Goal: Information Seeking & Learning: Learn about a topic

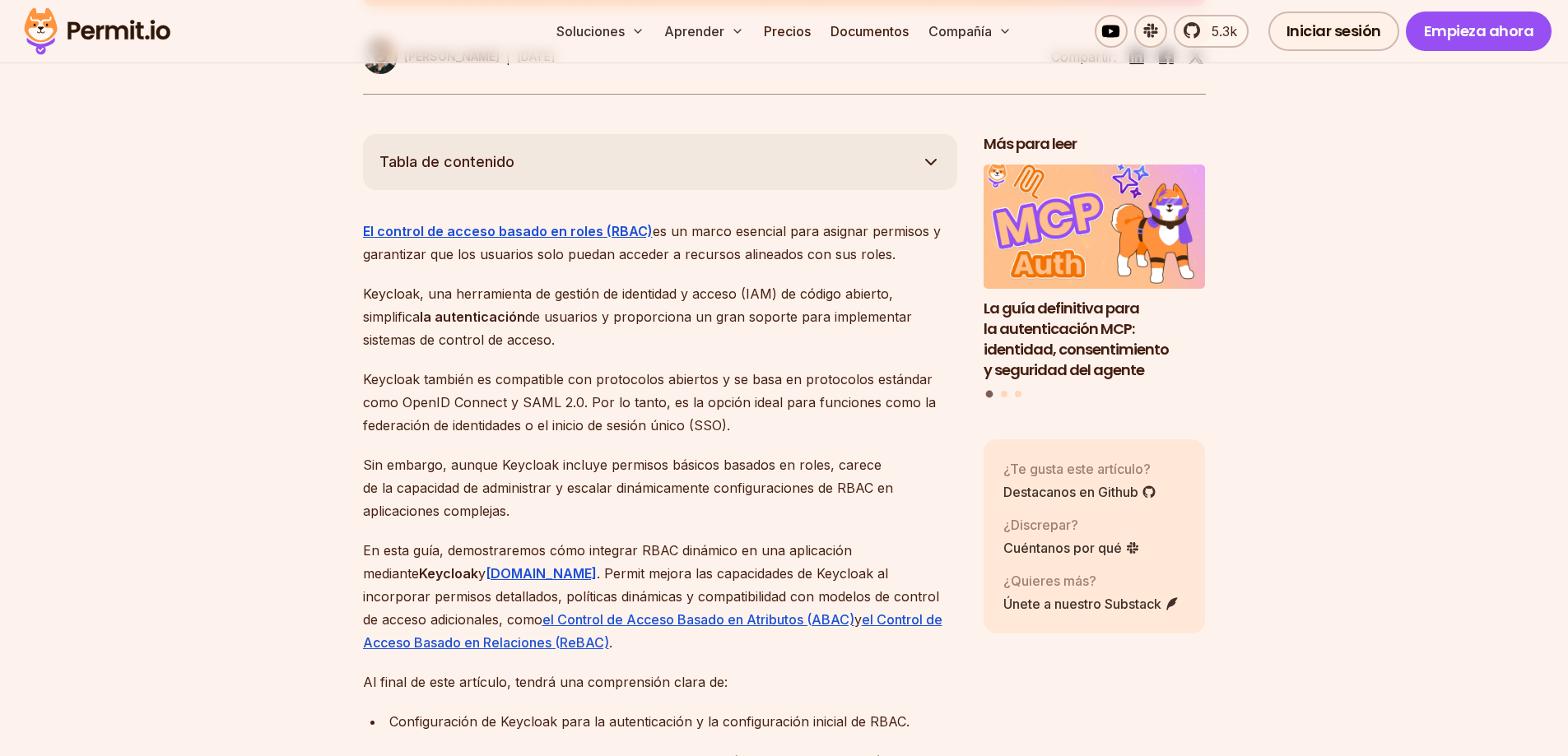
scroll to position [846, 0]
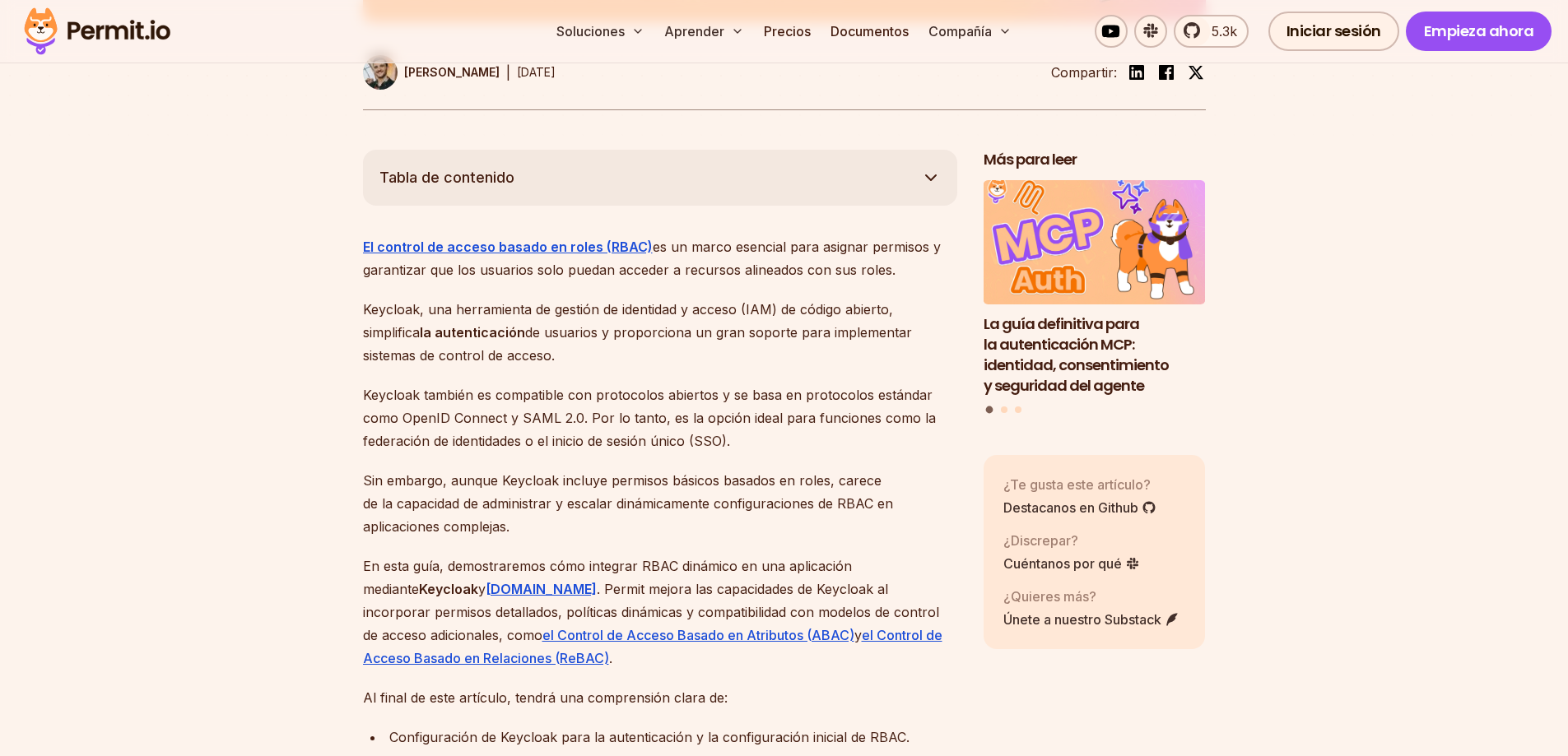
click at [656, 273] on font "es un marco esencial para asignar permisos y garantizar que los usuarios solo p…" at bounding box center [652, 258] width 578 height 40
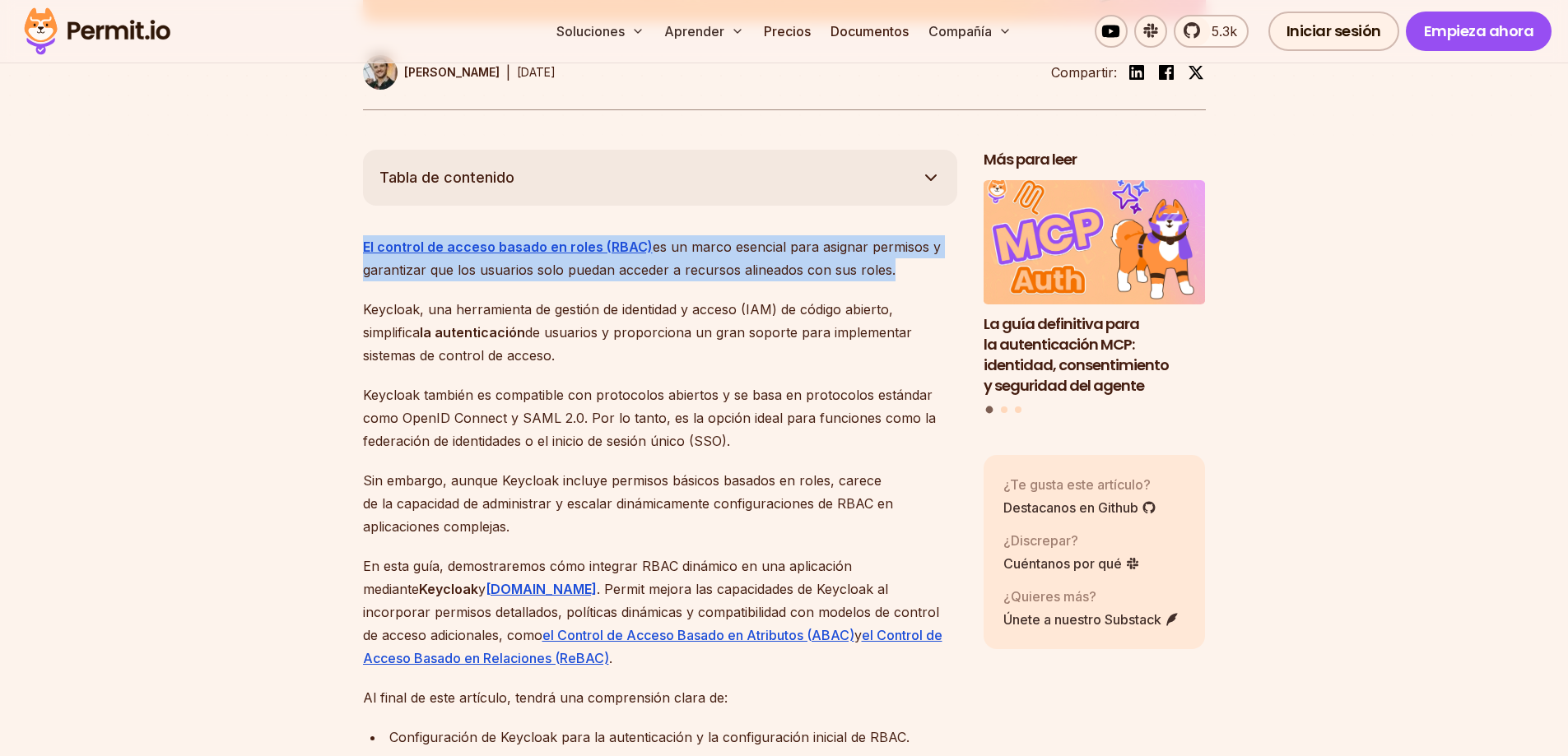
click at [656, 273] on font "es un marco esencial para asignar permisos y garantizar que los usuarios solo p…" at bounding box center [652, 258] width 578 height 40
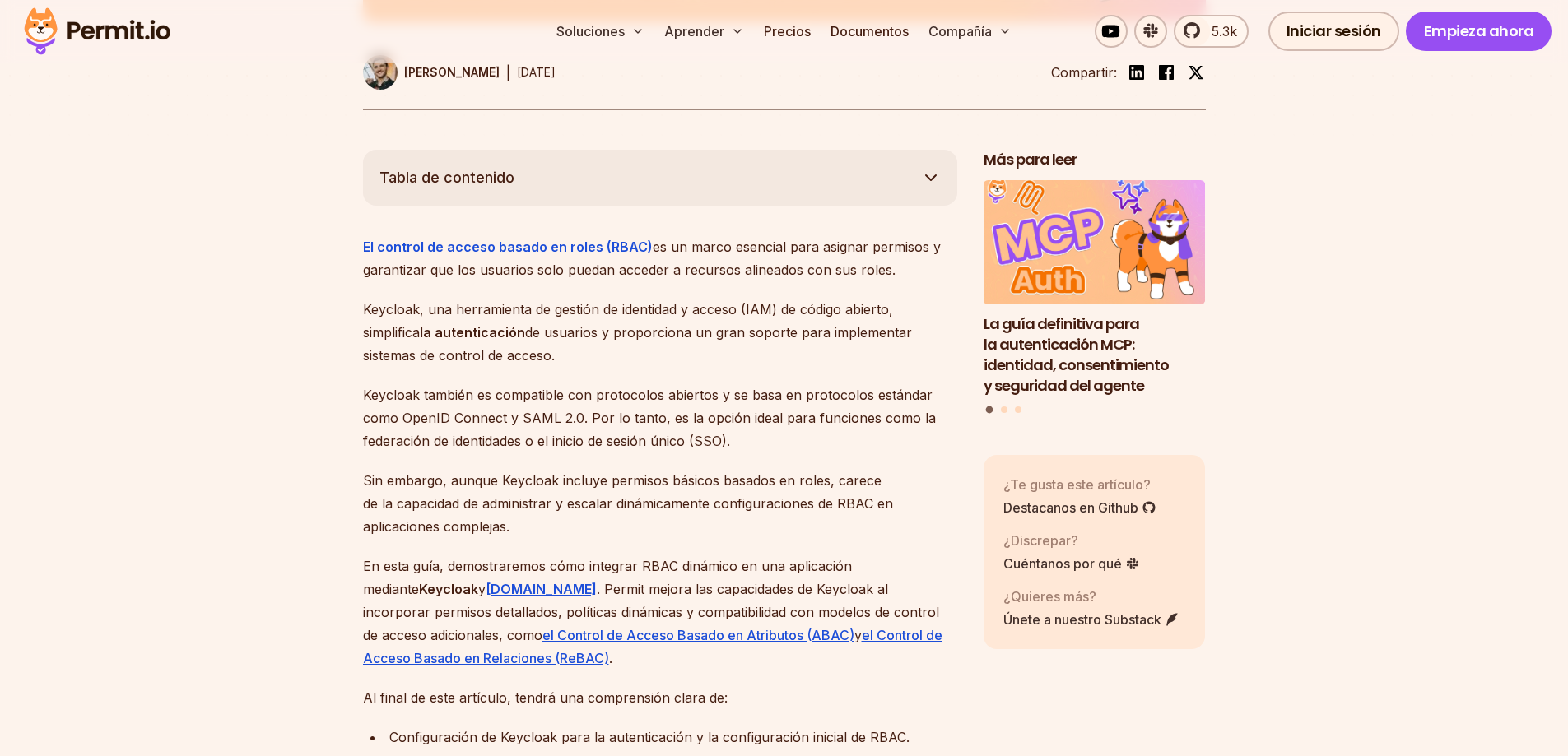
click at [683, 340] on font "de usuarios y proporciona un gran soporte para implementar sistemas de control …" at bounding box center [638, 344] width 549 height 40
click at [639, 338] on font "de usuarios y proporciona un gran soporte para implementar sistemas de control …" at bounding box center [638, 344] width 549 height 40
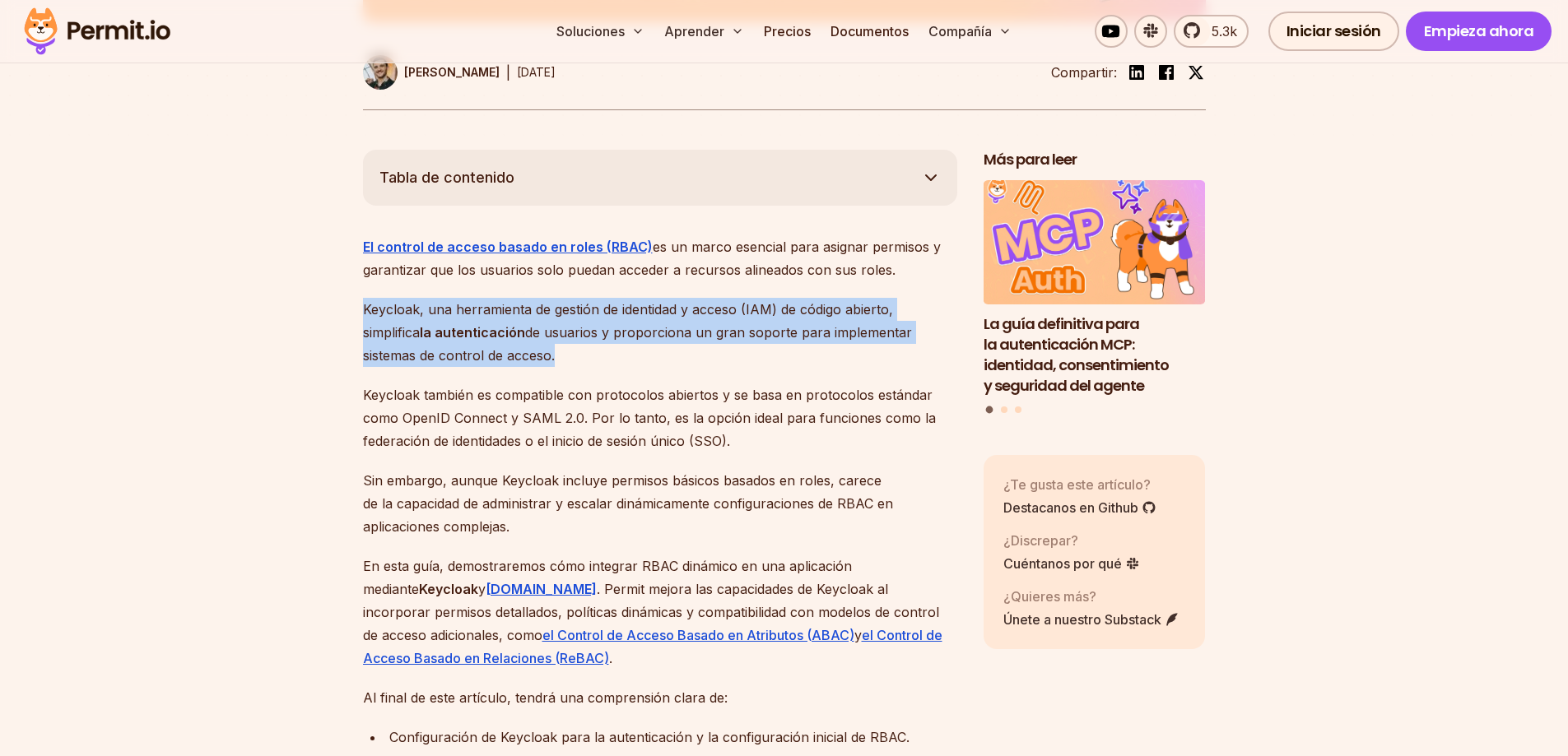
click at [639, 338] on font "de usuarios y proporciona un gran soporte para implementar sistemas de control …" at bounding box center [638, 344] width 549 height 40
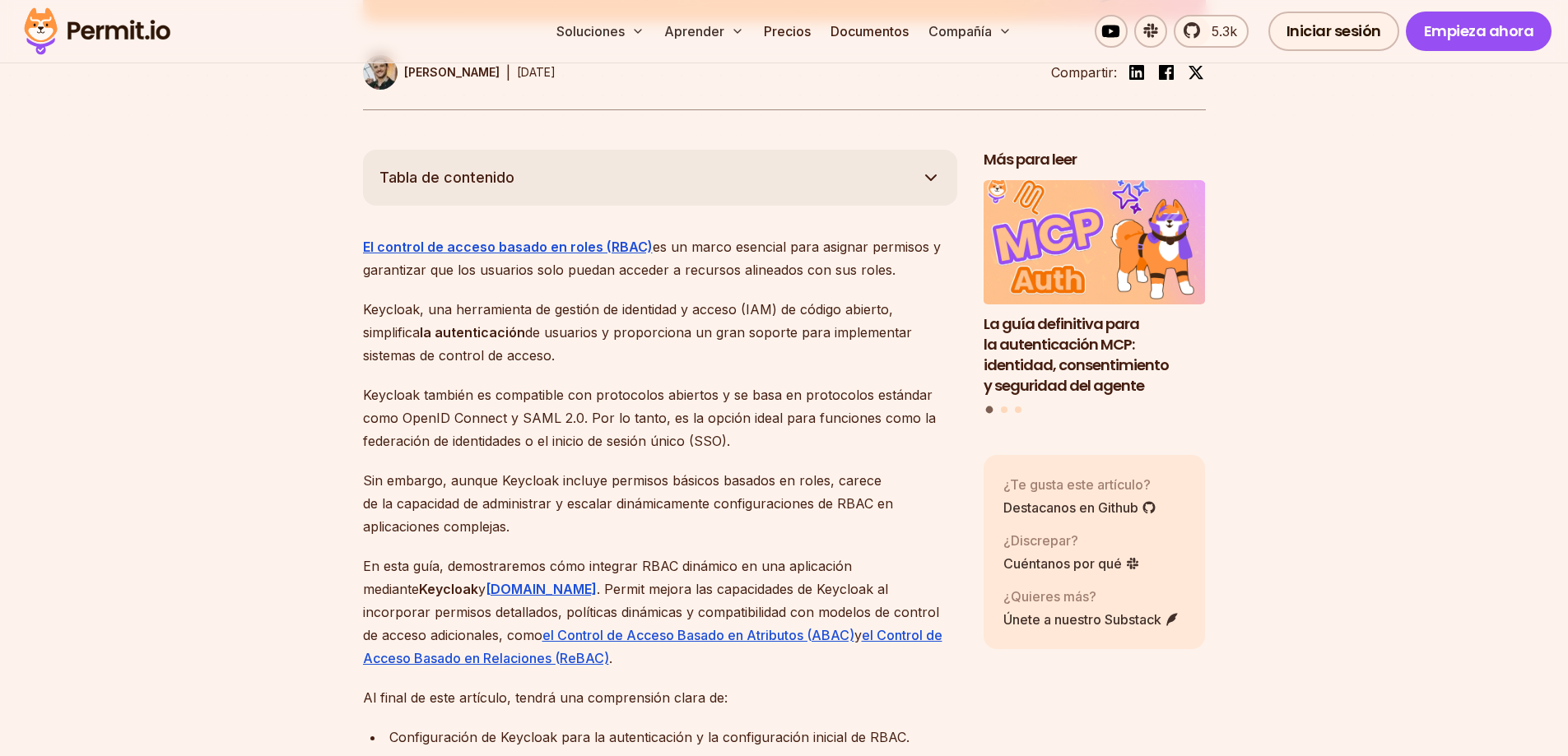
click at [631, 418] on font "Keycloak también es compatible con protocolos abiertos y se basa en protocolos …" at bounding box center [649, 417] width 573 height 62
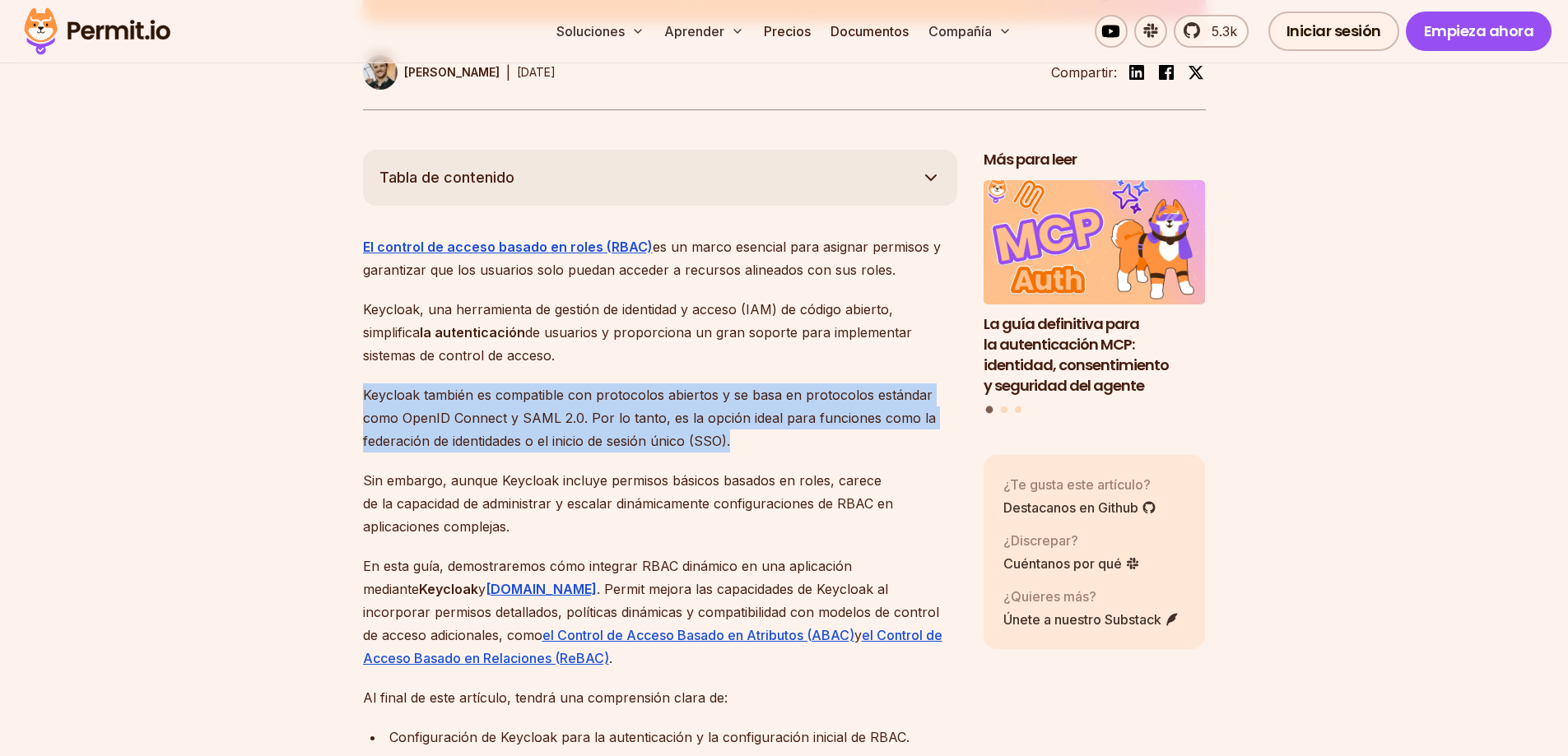
click at [631, 418] on font "Keycloak también es compatible con protocolos abiertos y se basa en protocolos …" at bounding box center [649, 417] width 573 height 62
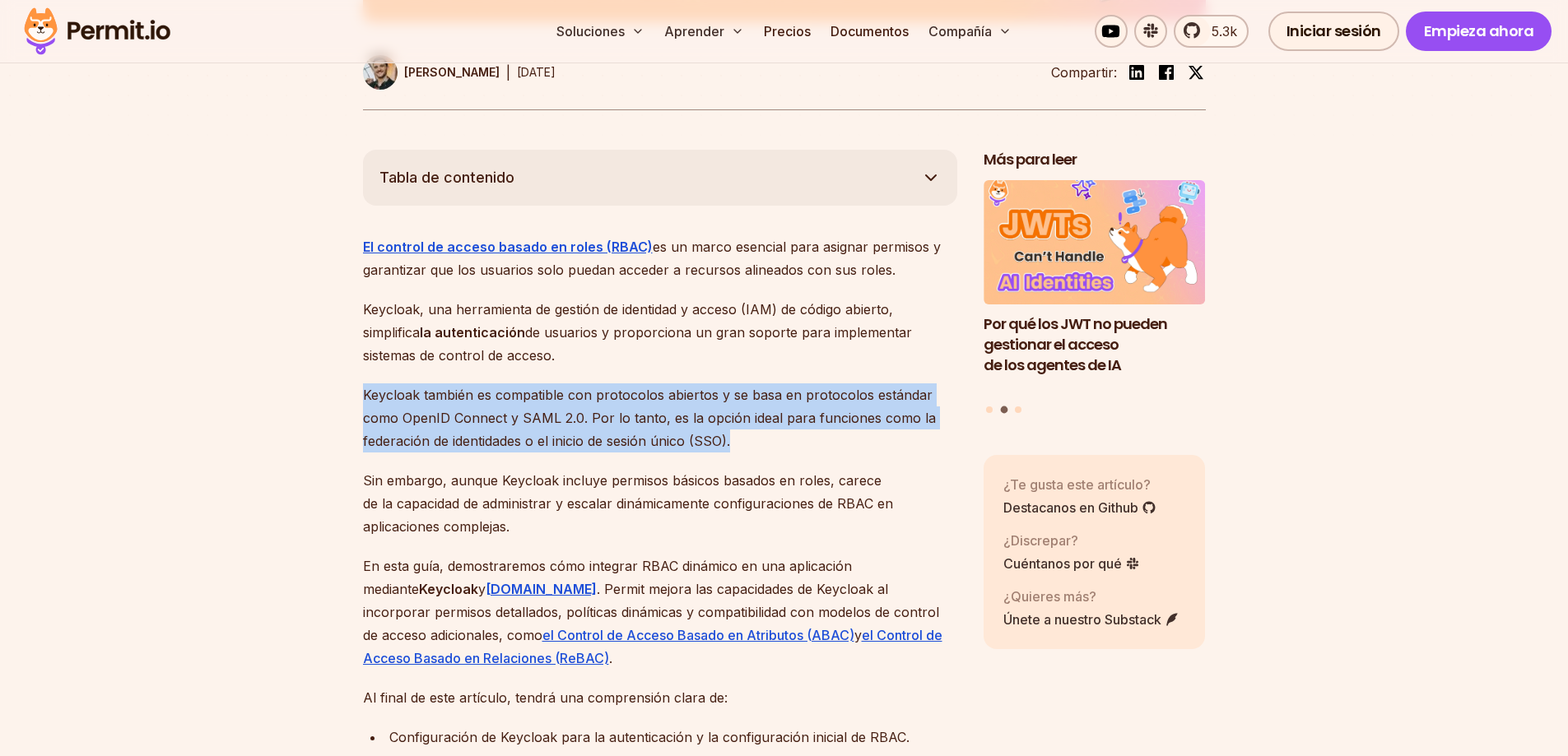
click at [666, 445] on font "Keycloak también es compatible con protocolos abiertos y se basa en protocolos …" at bounding box center [649, 417] width 573 height 62
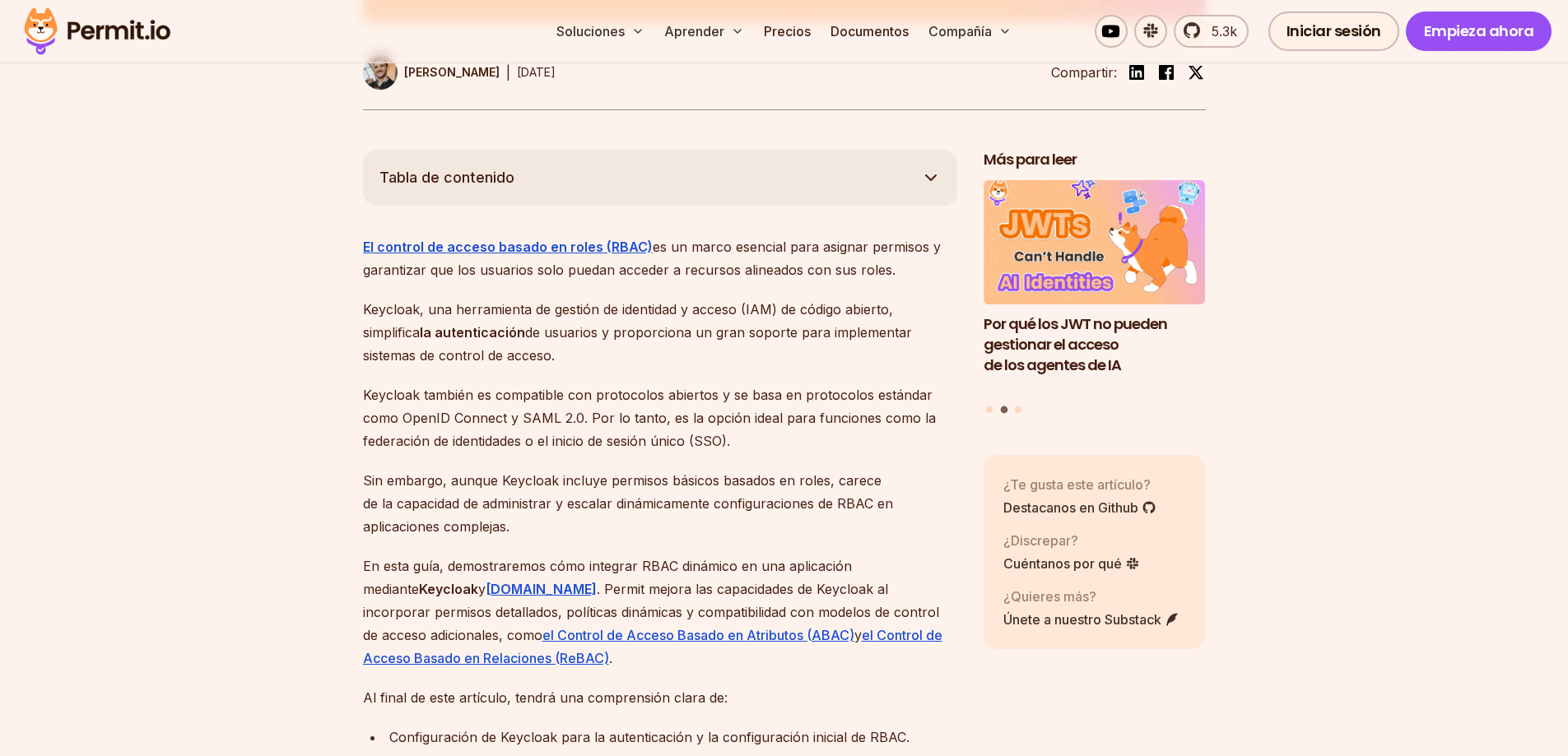
click at [586, 501] on font "Sin embargo, aunque Keycloak incluye permisos básicos basados en roles, carece …" at bounding box center [628, 503] width 530 height 62
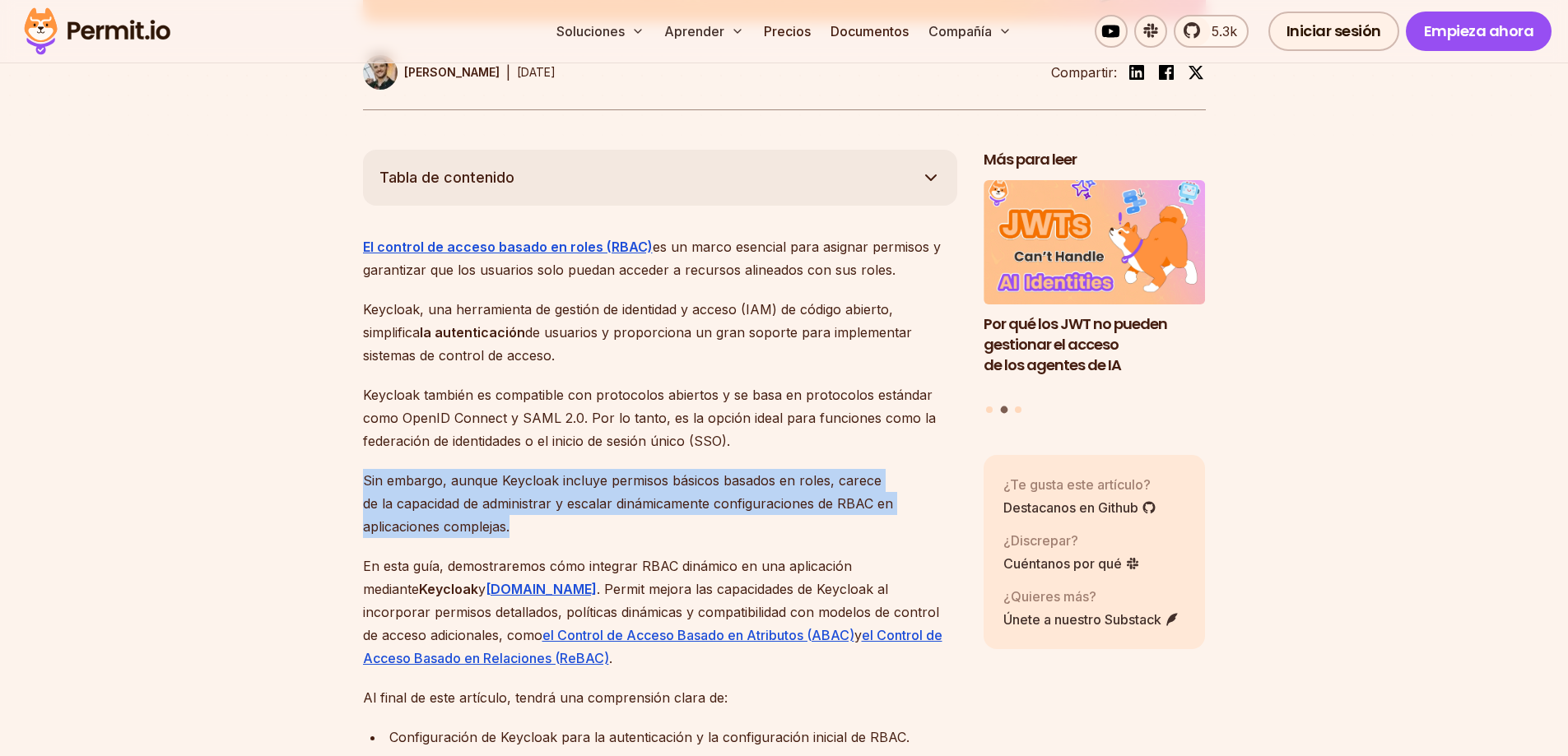
click at [586, 501] on font "Sin embargo, aunque Keycloak incluye permisos básicos basados en roles, carece …" at bounding box center [628, 503] width 530 height 62
click at [614, 515] on p "Sin embargo, aunque Keycloak incluye permisos básicos basados en roles, carece …" at bounding box center [660, 503] width 594 height 70
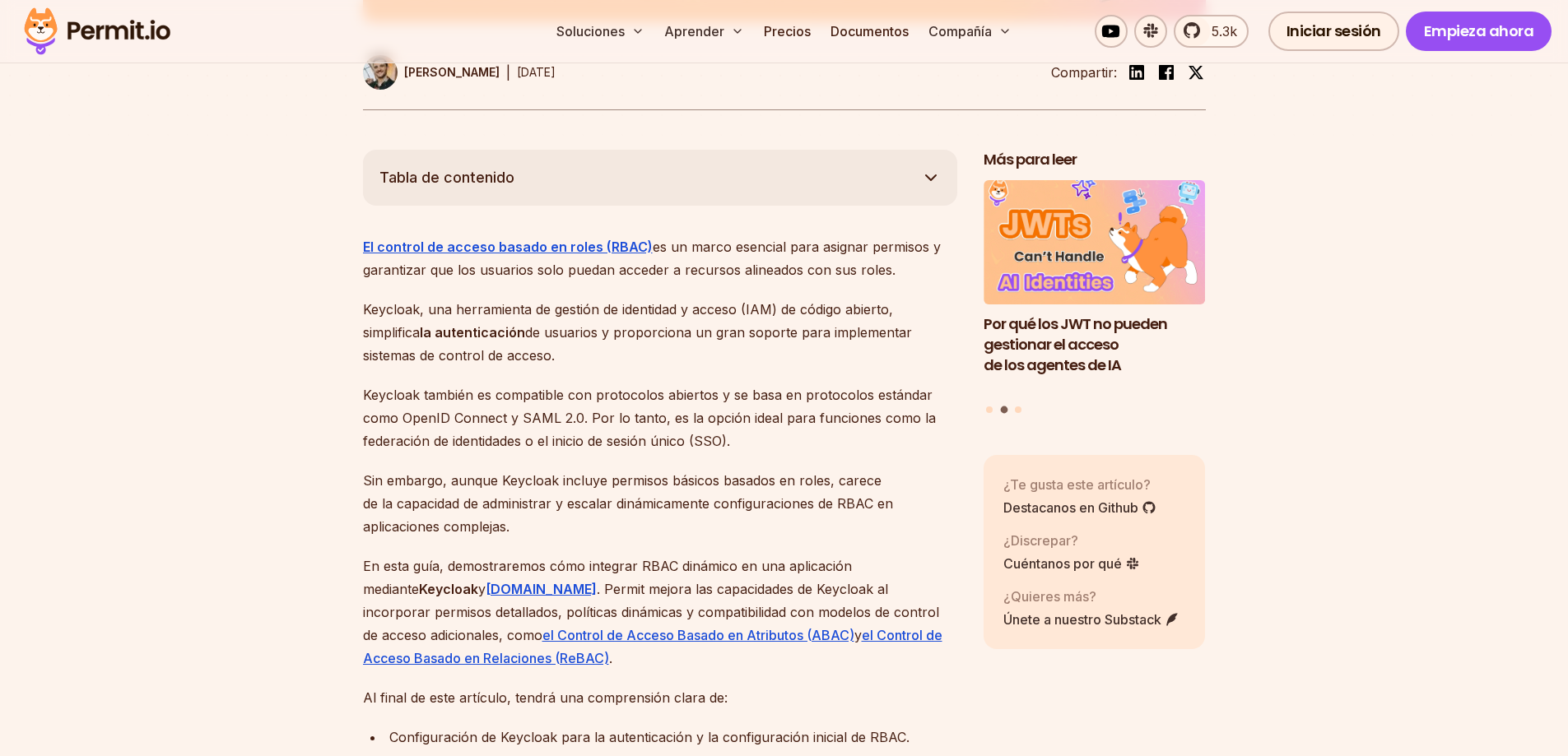
click at [614, 506] on font "Sin embargo, aunque Keycloak incluye permisos básicos basados en roles, carece …" at bounding box center [628, 503] width 530 height 62
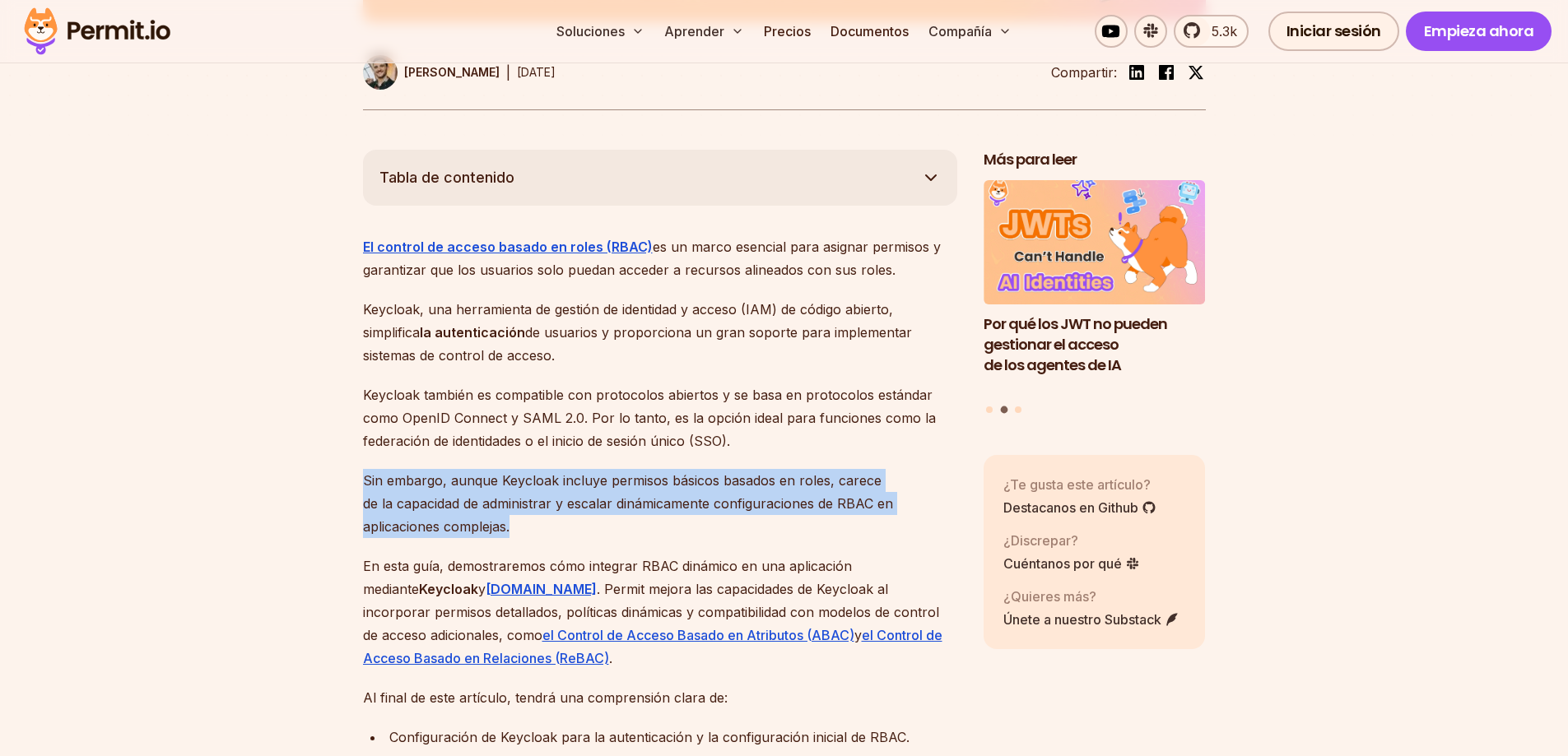
click at [614, 506] on font "Sin embargo, aunque Keycloak incluye permisos básicos basados en roles, carece …" at bounding box center [628, 503] width 530 height 62
click at [636, 497] on font "Sin embargo, aunque Keycloak incluye permisos básicos basados en roles, carece …" at bounding box center [628, 503] width 530 height 62
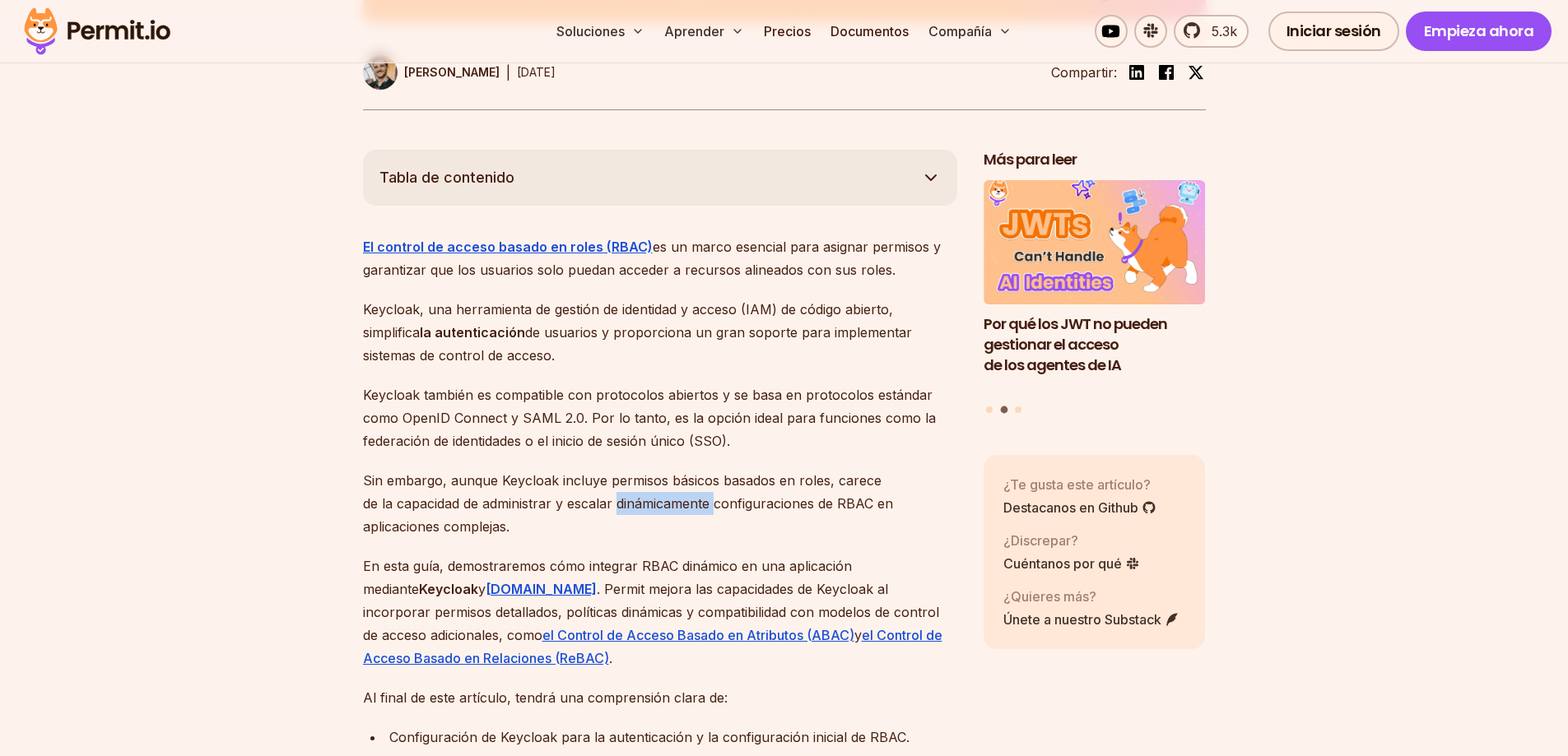
click at [636, 497] on font "Sin embargo, aunque Keycloak incluye permisos básicos basados en roles, carece …" at bounding box center [628, 503] width 530 height 62
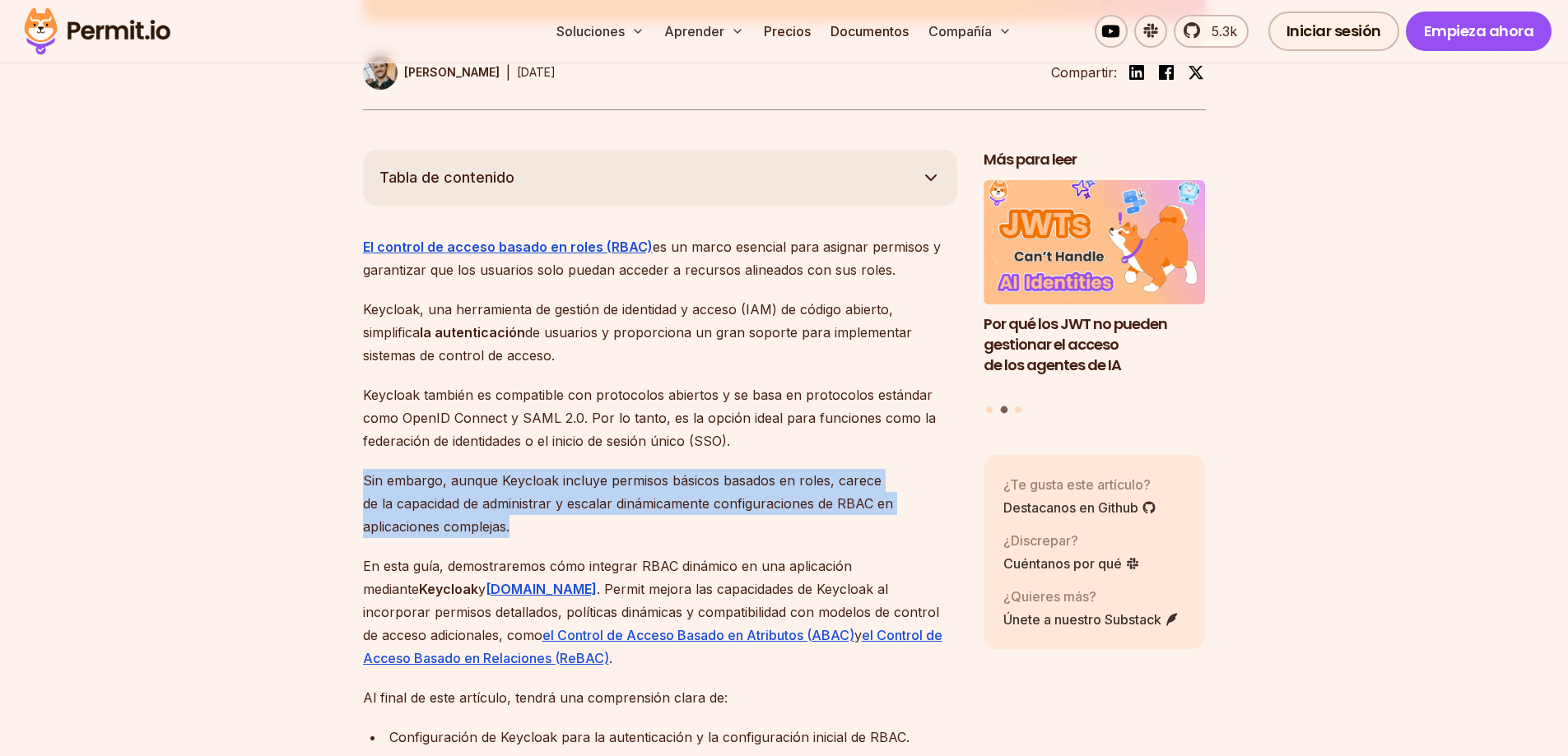
drag, startPoint x: 636, startPoint y: 497, endPoint x: 638, endPoint y: 509, distance: 12.2
click at [638, 501] on font "Sin embargo, aunque Keycloak incluye permisos básicos basados en roles, carece …" at bounding box center [628, 503] width 530 height 62
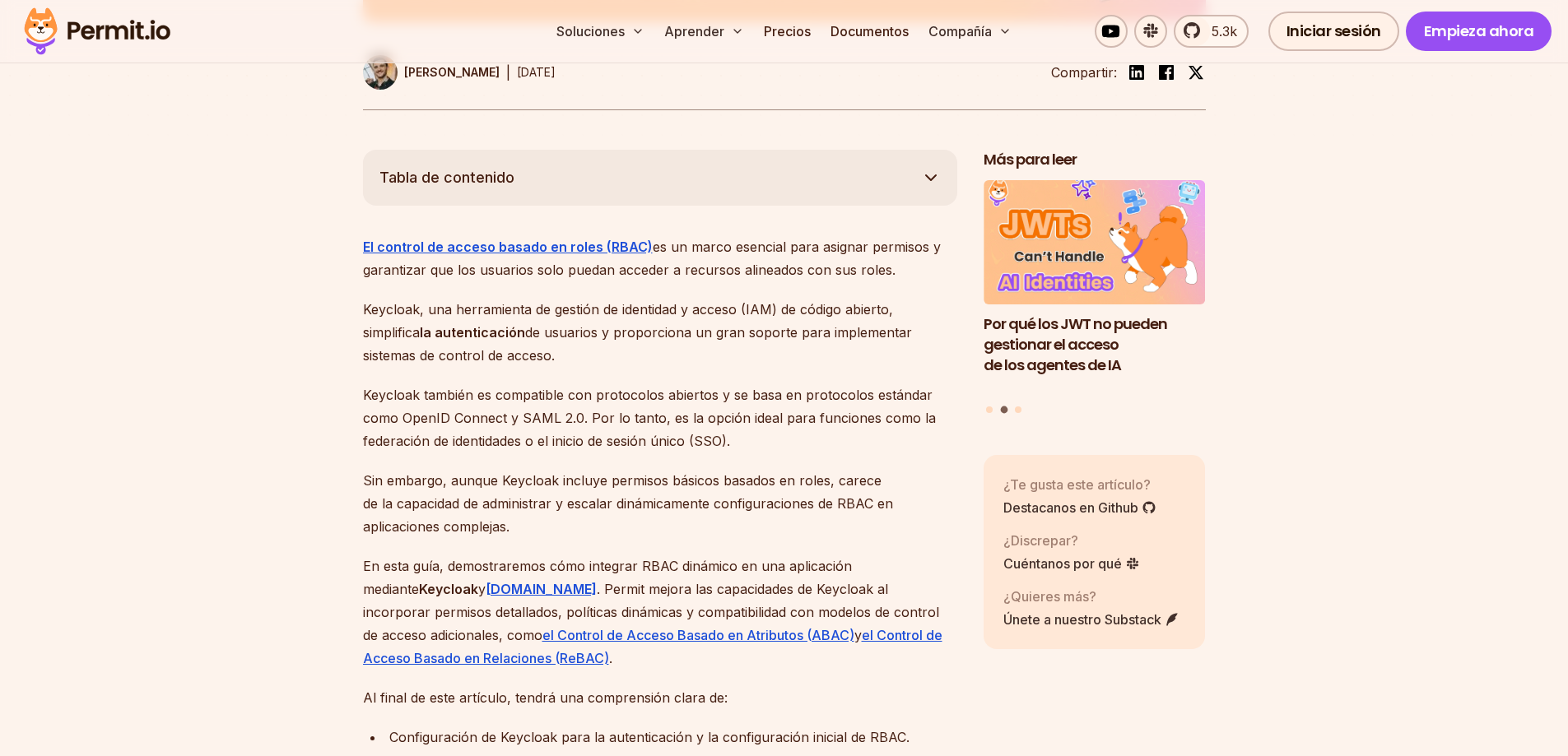
click at [635, 579] on p "En esta guía, demostraremos cómo integrar RBAC dinámico en una aplicación media…" at bounding box center [660, 612] width 594 height 116
click at [636, 582] on font ". Permit mejora las capacidades de Keycloak al incorporar permisos detallados, …" at bounding box center [651, 611] width 576 height 62
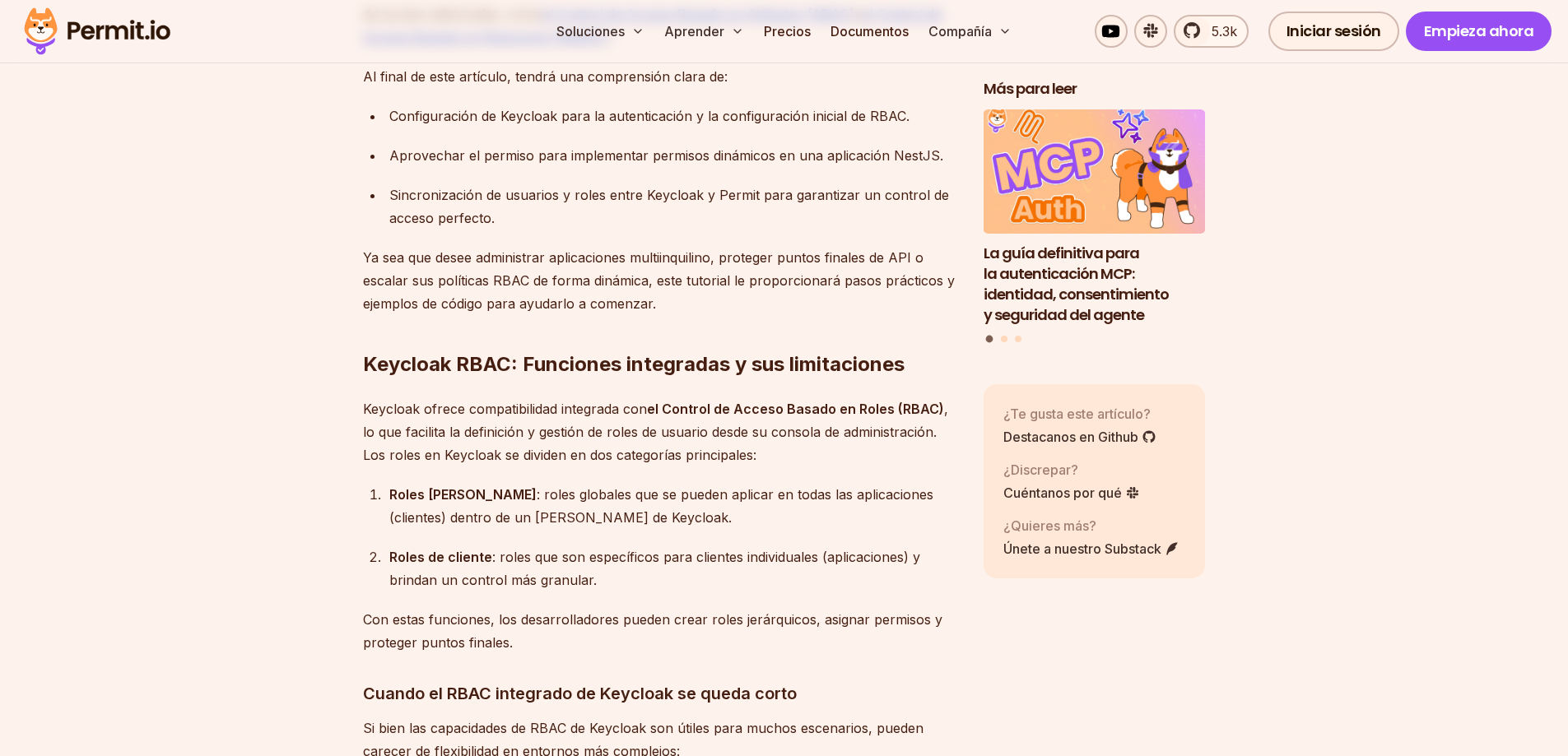
scroll to position [1505, 0]
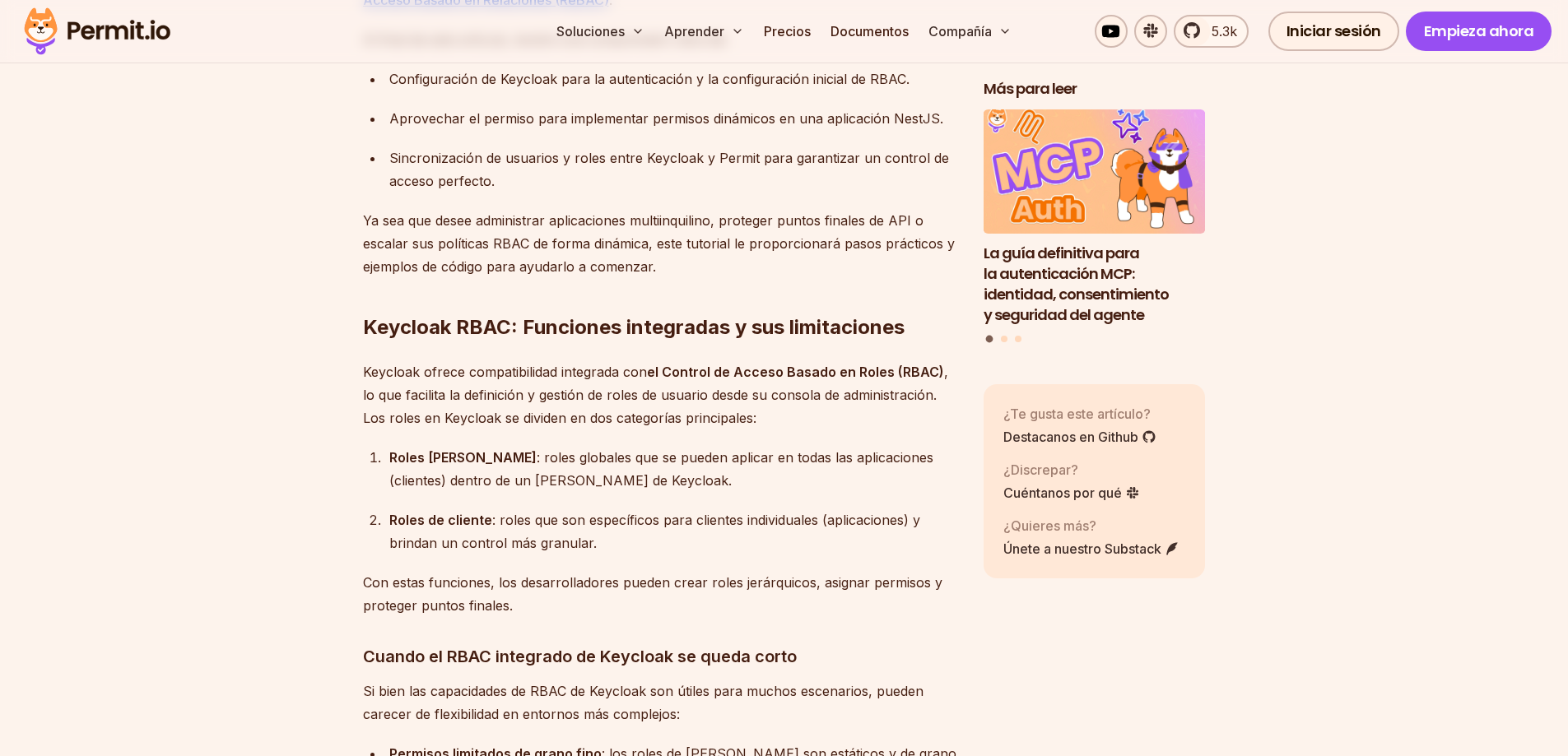
click at [697, 422] on font ", lo que facilita la definición y gestión de roles de usuario desde su consola …" at bounding box center [656, 395] width 585 height 62
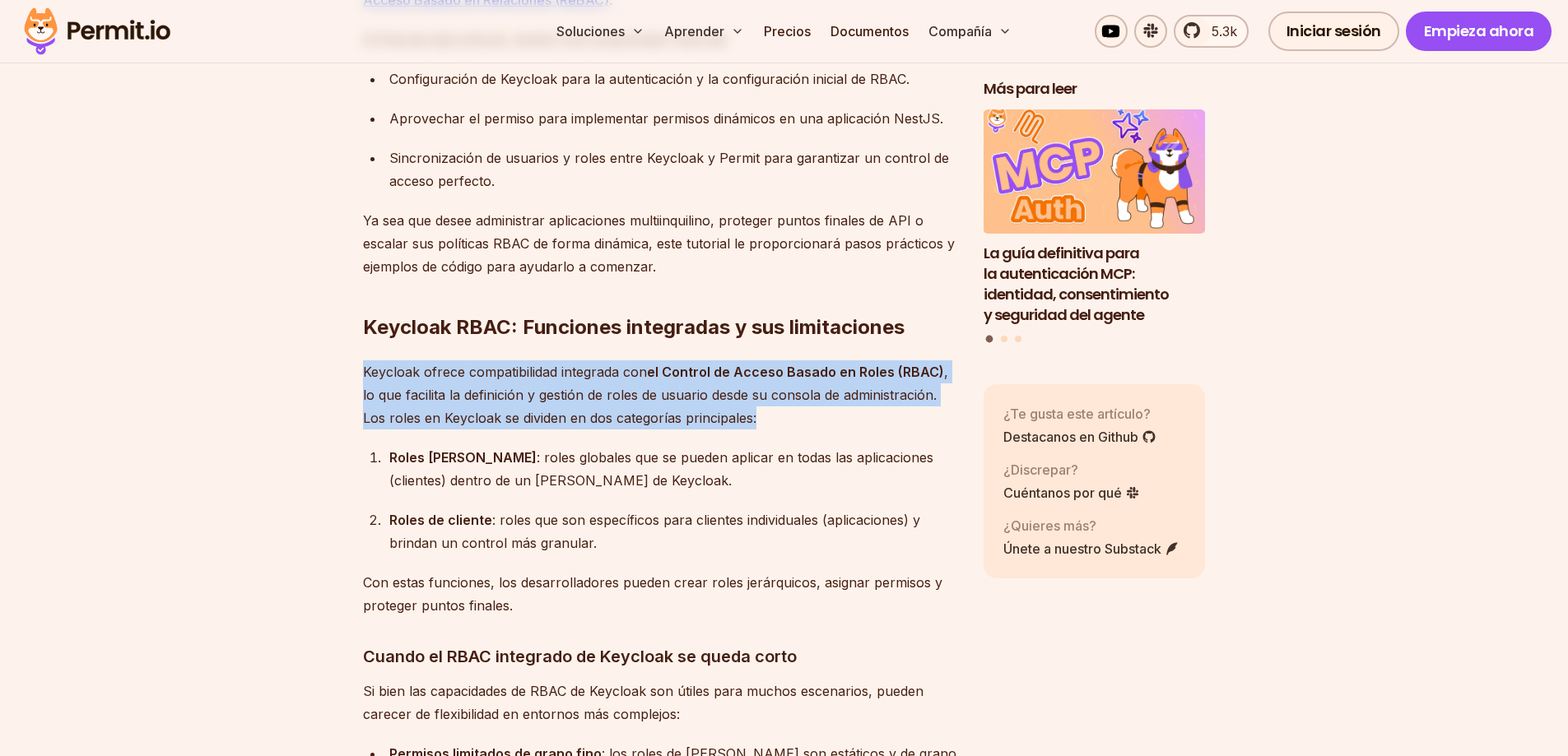
click at [697, 422] on font ", lo que facilita la definición y gestión de roles de usuario desde su consola …" at bounding box center [656, 395] width 585 height 62
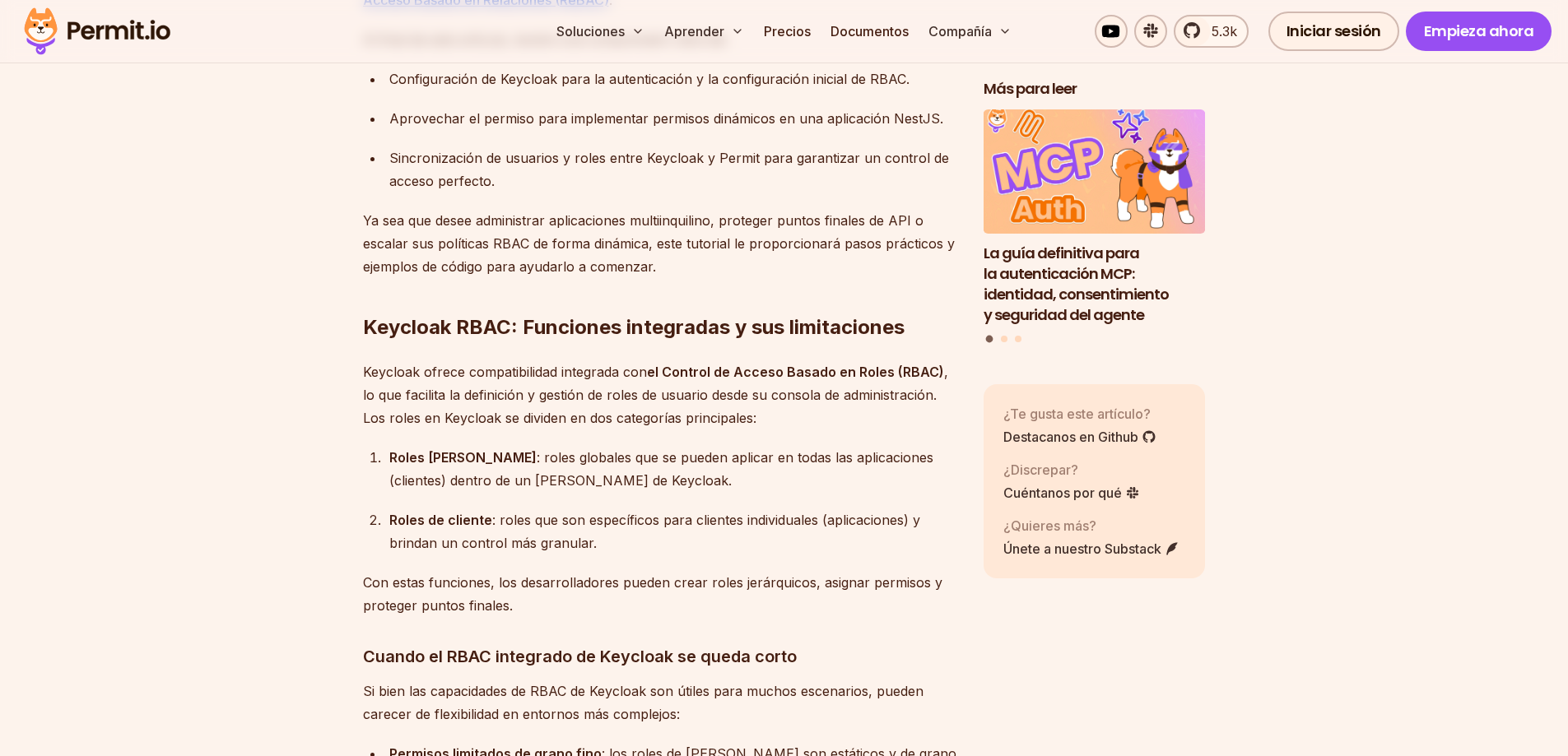
click at [816, 476] on div "Roles [PERSON_NAME] : roles globales que se pueden aplicar en todas las aplicac…" at bounding box center [673, 469] width 568 height 46
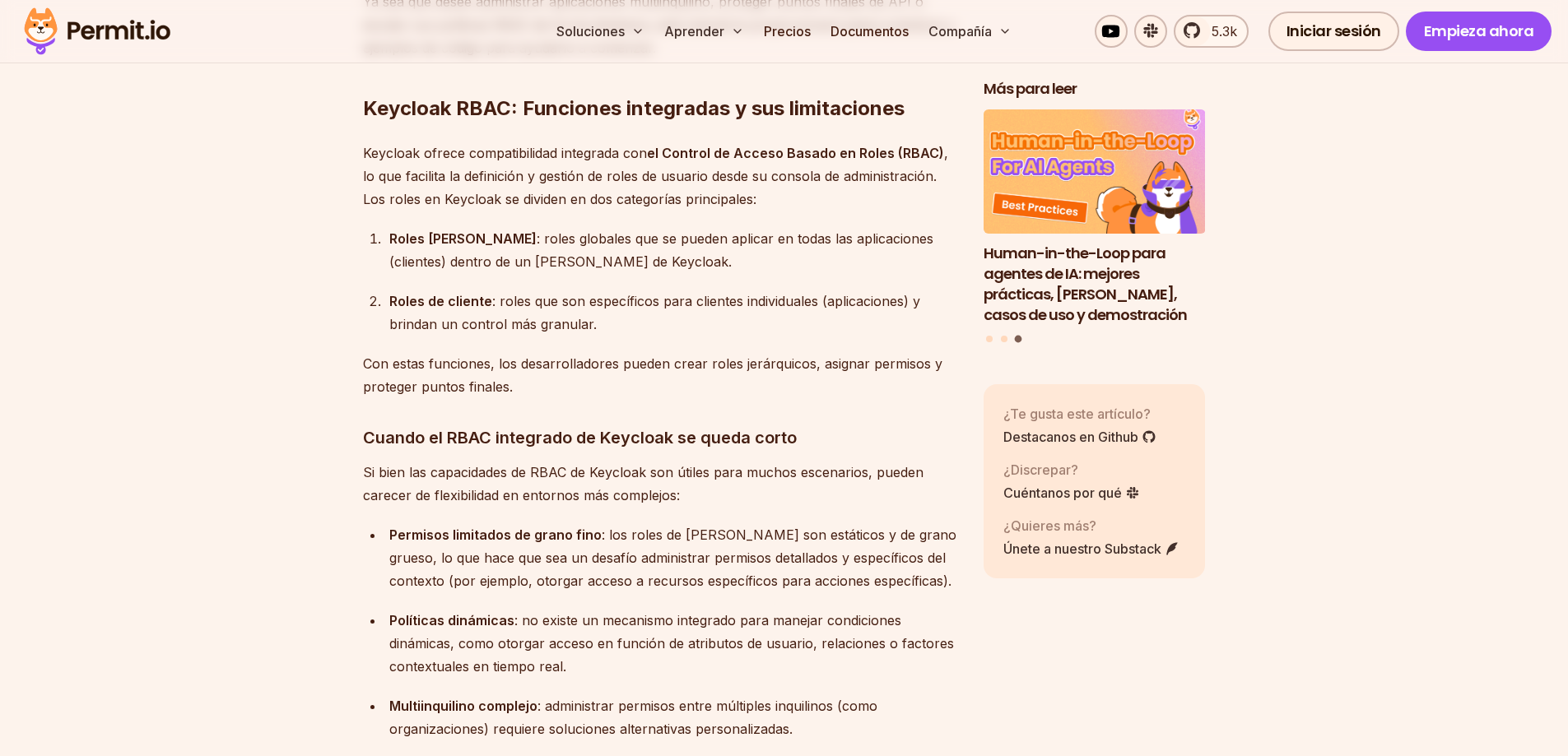
scroll to position [1751, 0]
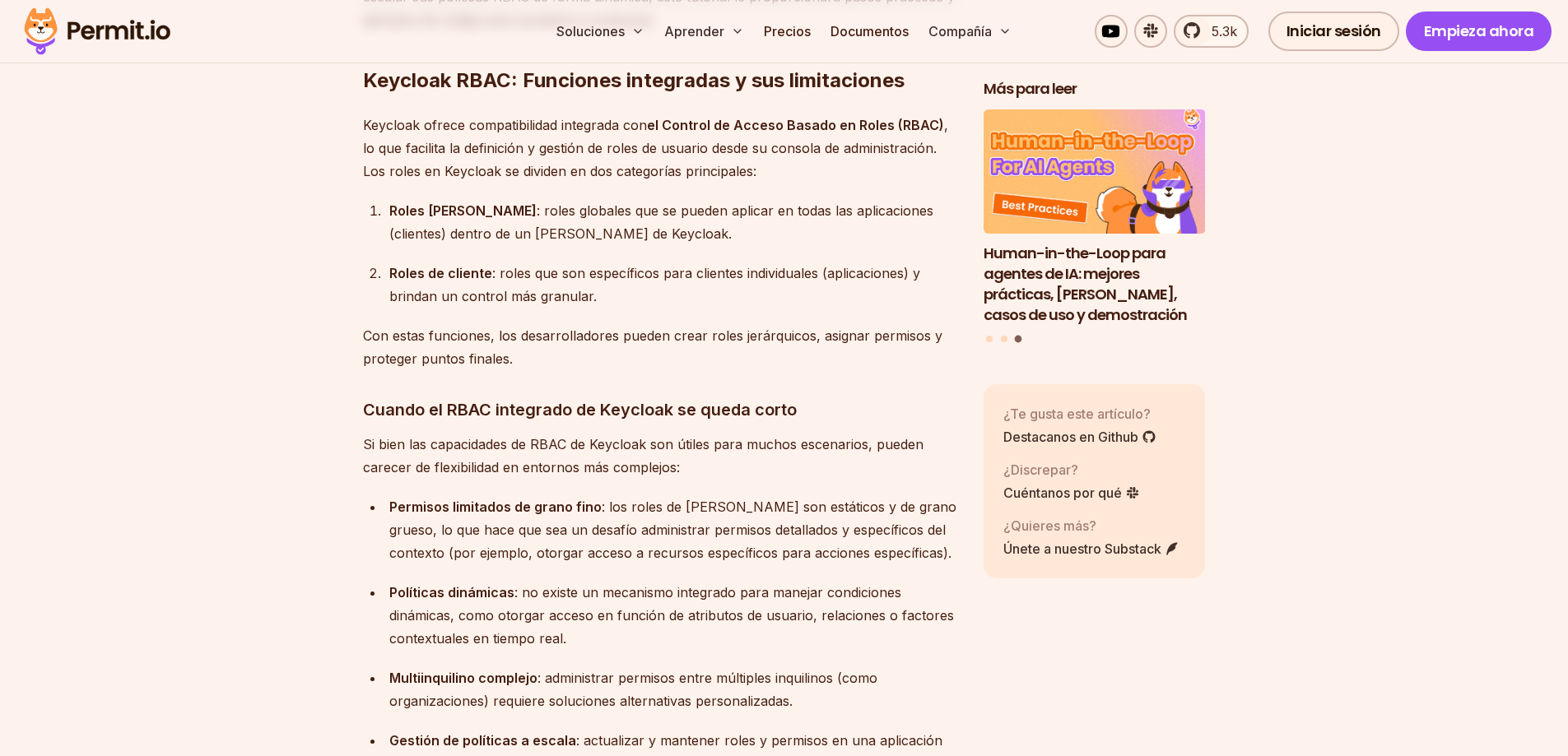
drag, startPoint x: 549, startPoint y: 412, endPoint x: 554, endPoint y: 428, distance: 16.8
click at [550, 415] on font "Cuando el RBAC integrado de Keycloak se queda corto" at bounding box center [580, 410] width 434 height 20
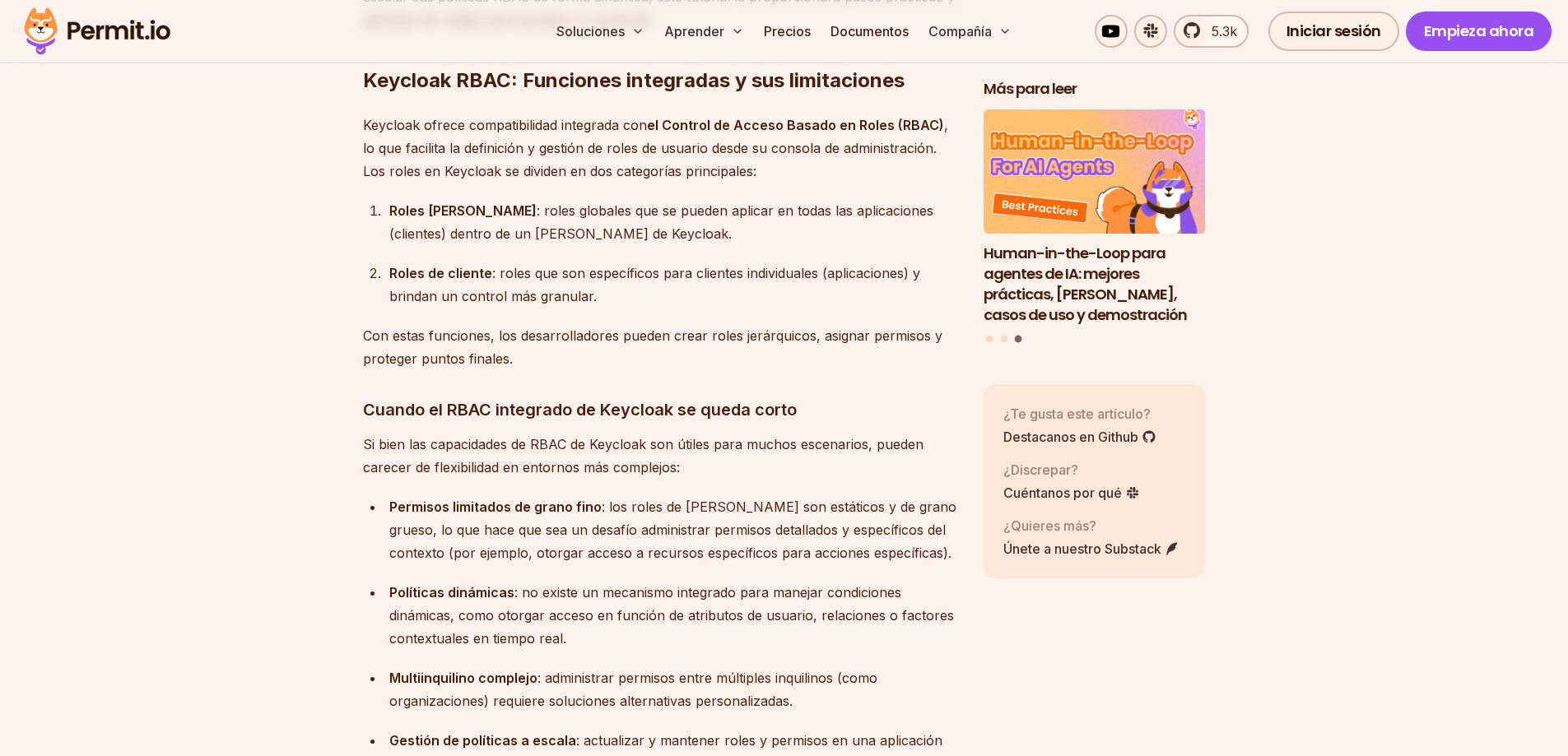
click at [631, 548] on font ": los roles de [PERSON_NAME] son estáticos y de grano grueso, lo que hace que s…" at bounding box center [673, 529] width 567 height 62
click at [654, 471] on font "Si bien las capacidades de RBAC de Keycloak son útiles para muchos escenarios, …" at bounding box center [643, 456] width 561 height 40
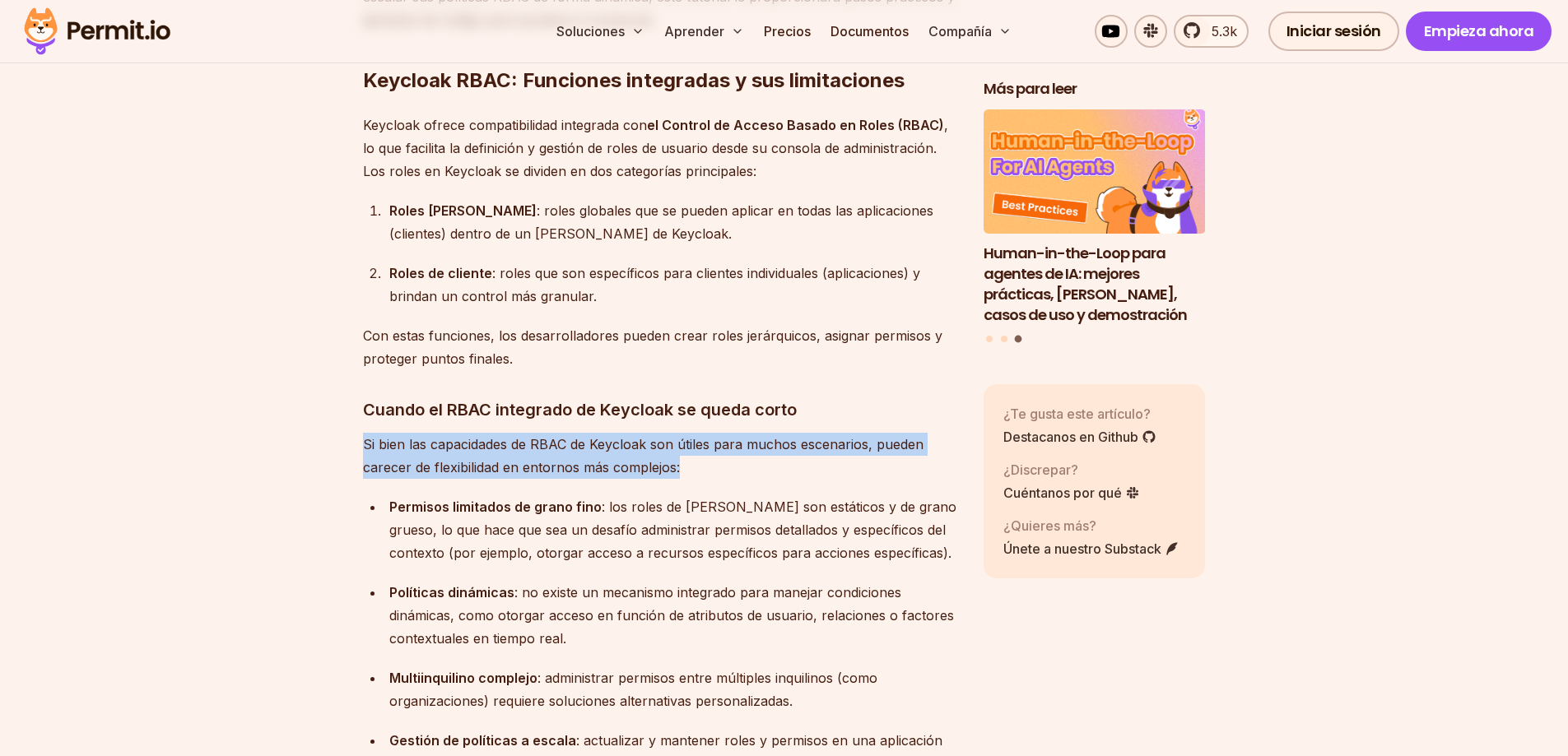
click at [654, 471] on font "Si bien las capacidades de RBAC de Keycloak son útiles para muchos escenarios, …" at bounding box center [643, 456] width 561 height 40
click at [666, 469] on font "Si bien las capacidades de RBAC de Keycloak son útiles para muchos escenarios, …" at bounding box center [643, 456] width 561 height 40
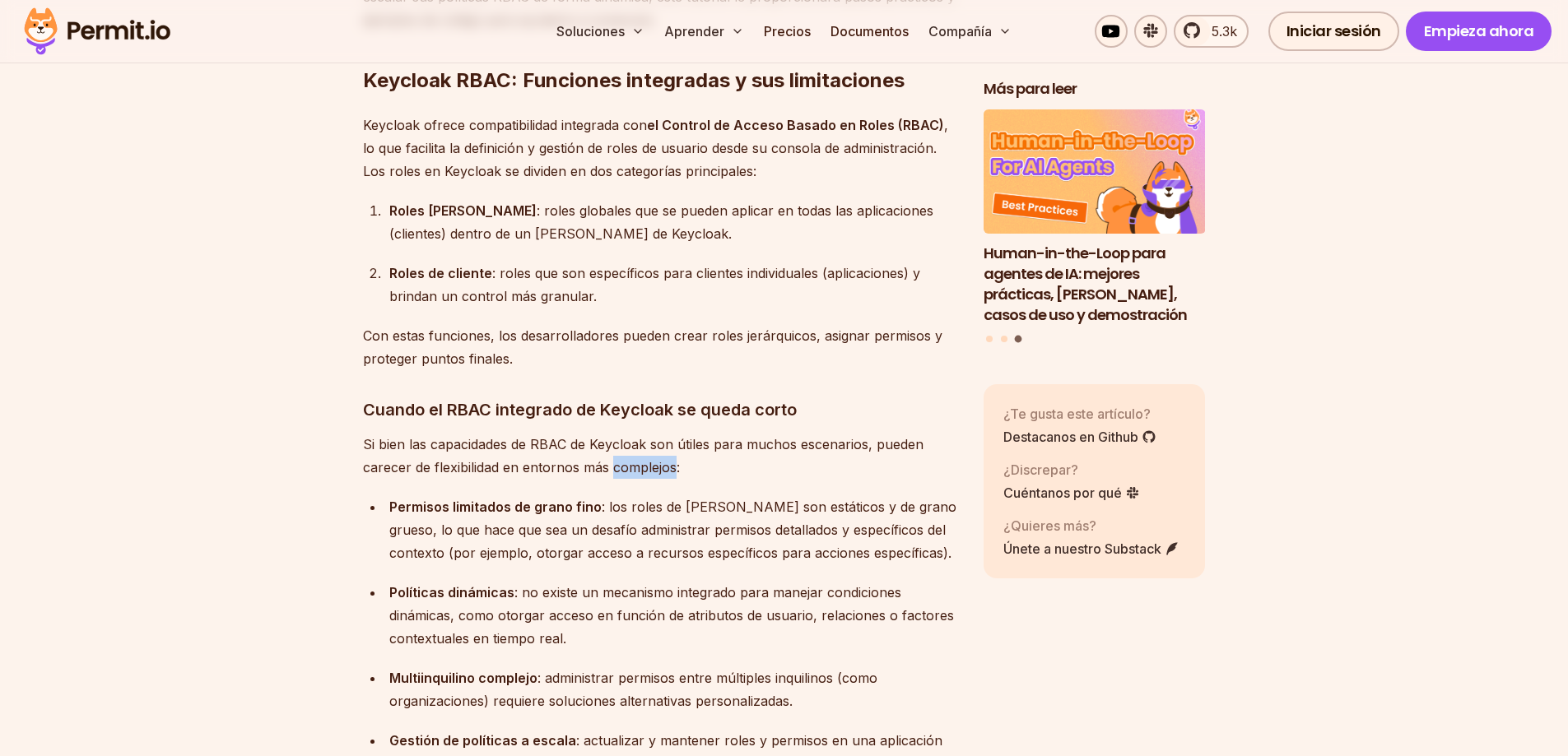
click at [666, 469] on font "Si bien las capacidades de RBAC de Keycloak son útiles para muchos escenarios, …" at bounding box center [643, 456] width 561 height 40
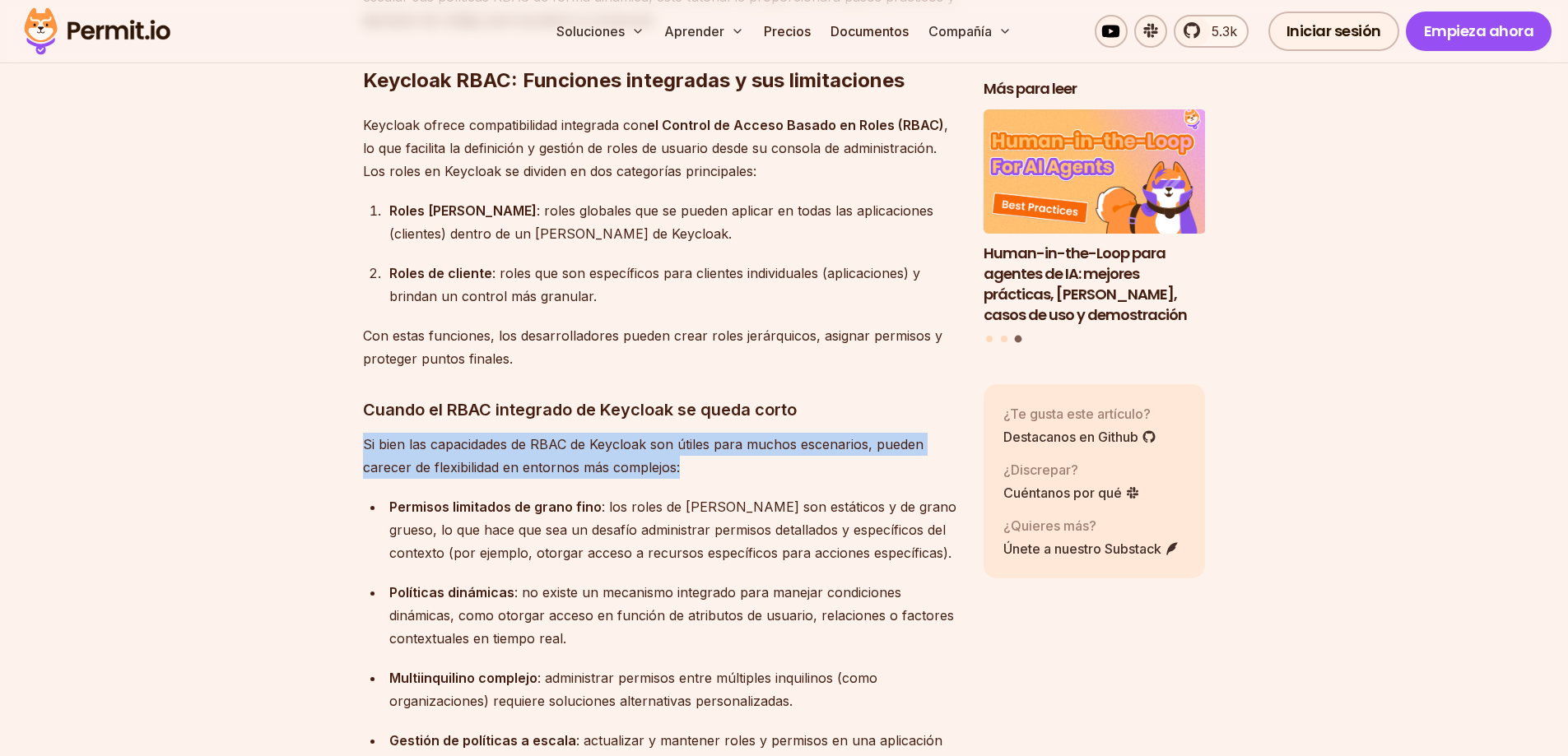
click at [666, 469] on font "Si bien las capacidades de RBAC de Keycloak son útiles para muchos escenarios, …" at bounding box center [643, 456] width 561 height 40
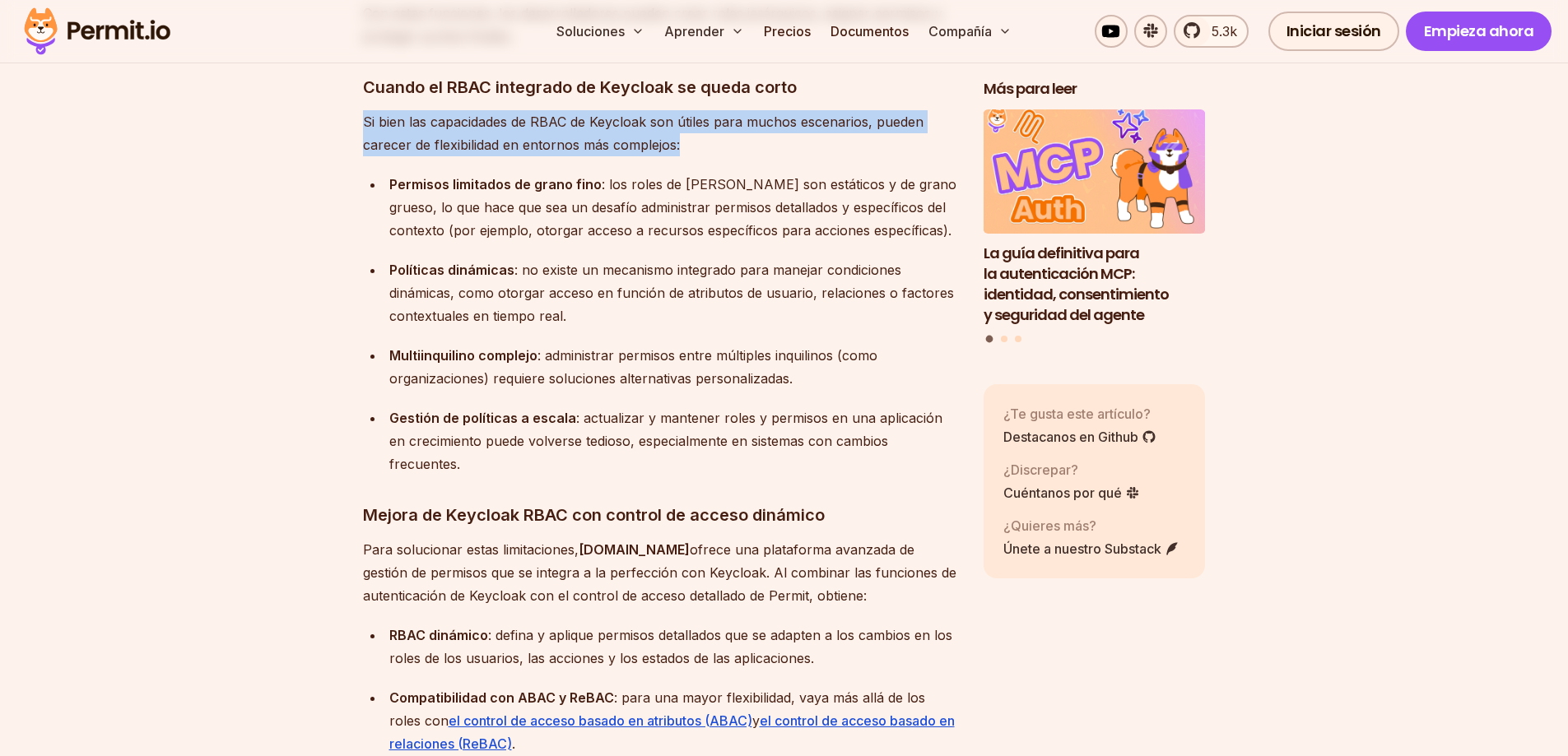
scroll to position [2081, 0]
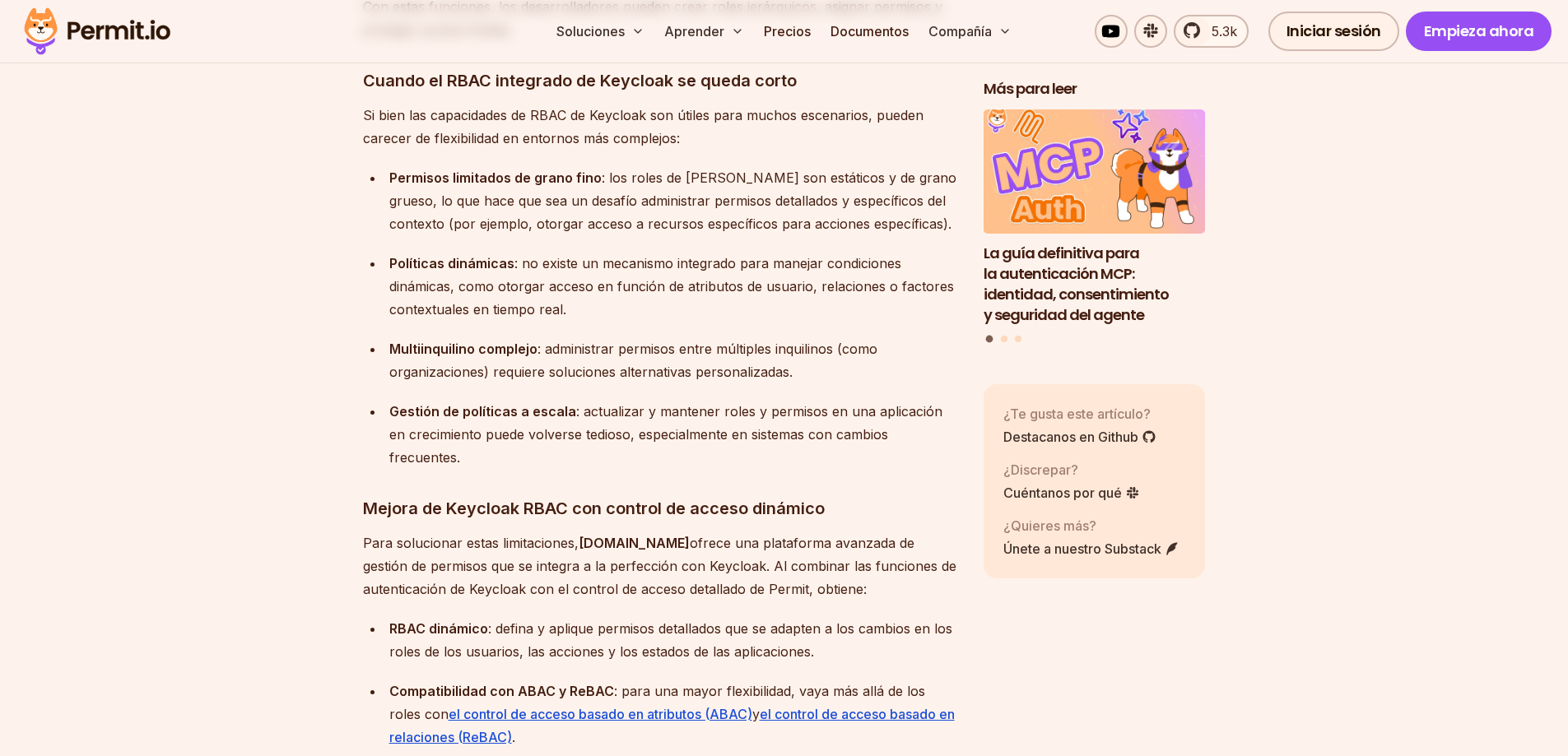
click at [730, 378] on font ": administrar permisos entre múltiples inquilinos (como organizaciones) requier…" at bounding box center [633, 360] width 488 height 40
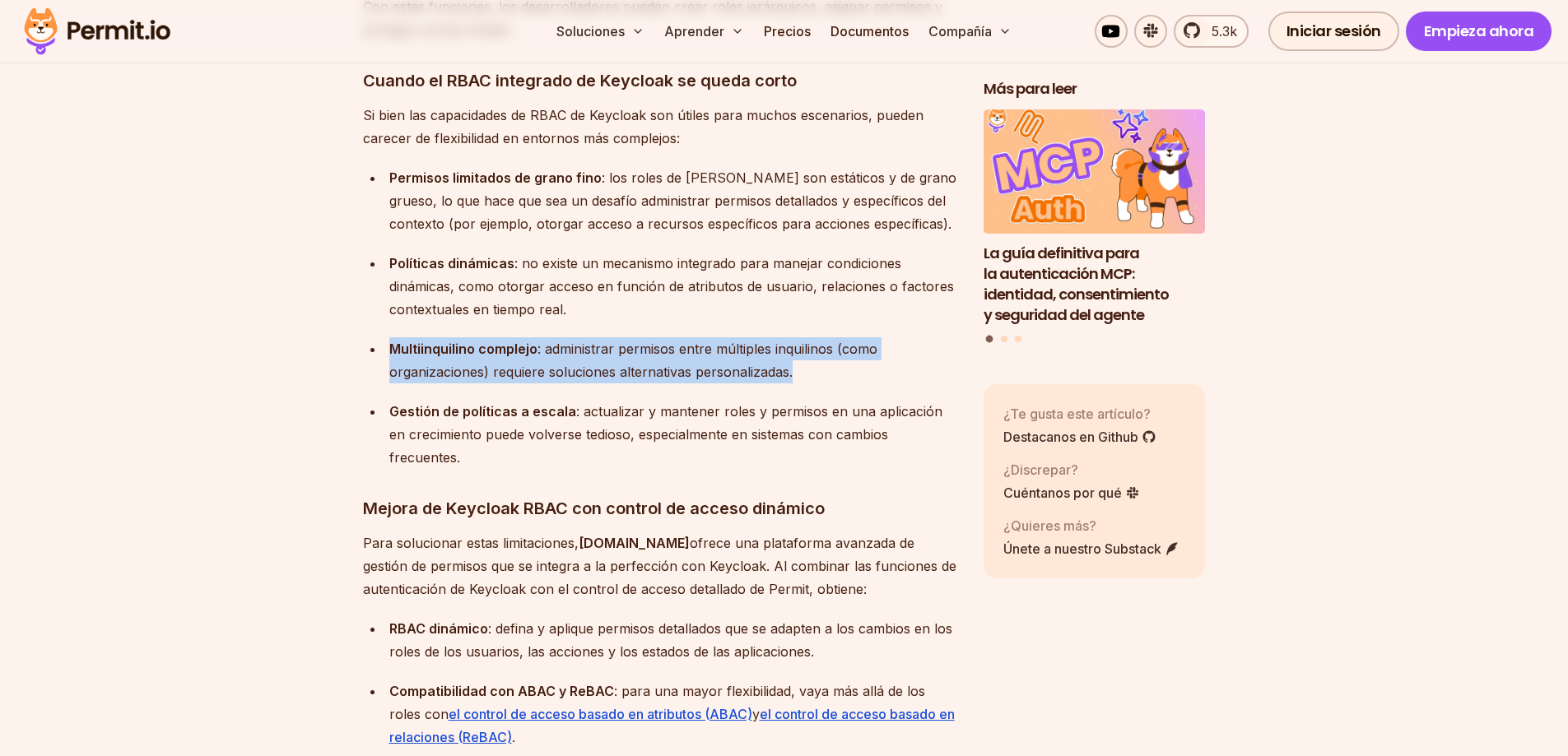
click at [730, 378] on font ": administrar permisos entre múltiples inquilinos (como organizaciones) requier…" at bounding box center [633, 360] width 488 height 40
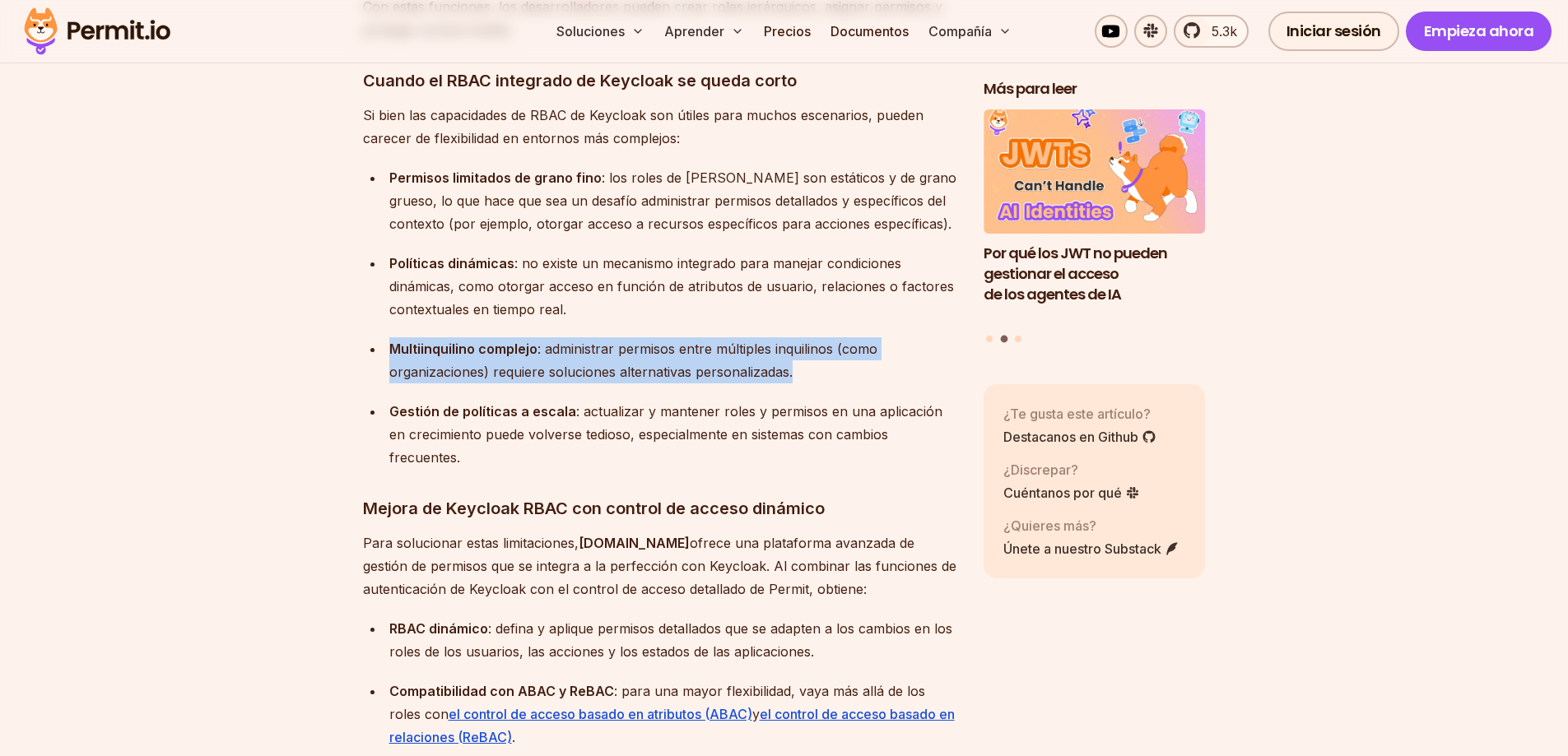
click at [808, 357] on font ": administrar permisos entre múltiples inquilinos (como organizaciones) requier…" at bounding box center [633, 360] width 488 height 40
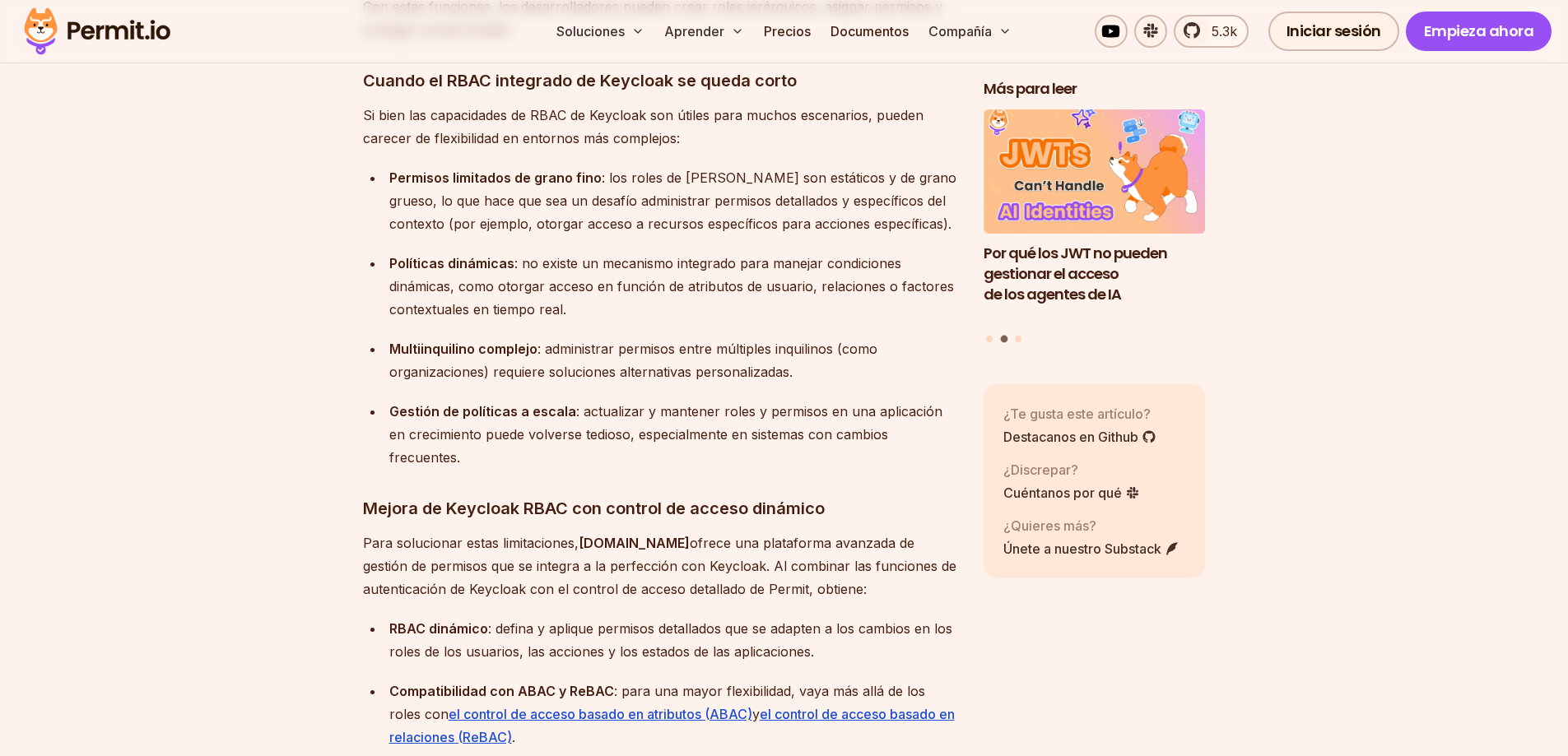
click at [732, 535] on font "ofrece una plataforma avanzada de gestión de permisos que se integra a la perfe…" at bounding box center [659, 565] width 593 height 62
click at [727, 535] on font "ofrece una plataforma avanzada de gestión de permisos que se integra a la perfe…" at bounding box center [659, 565] width 593 height 62
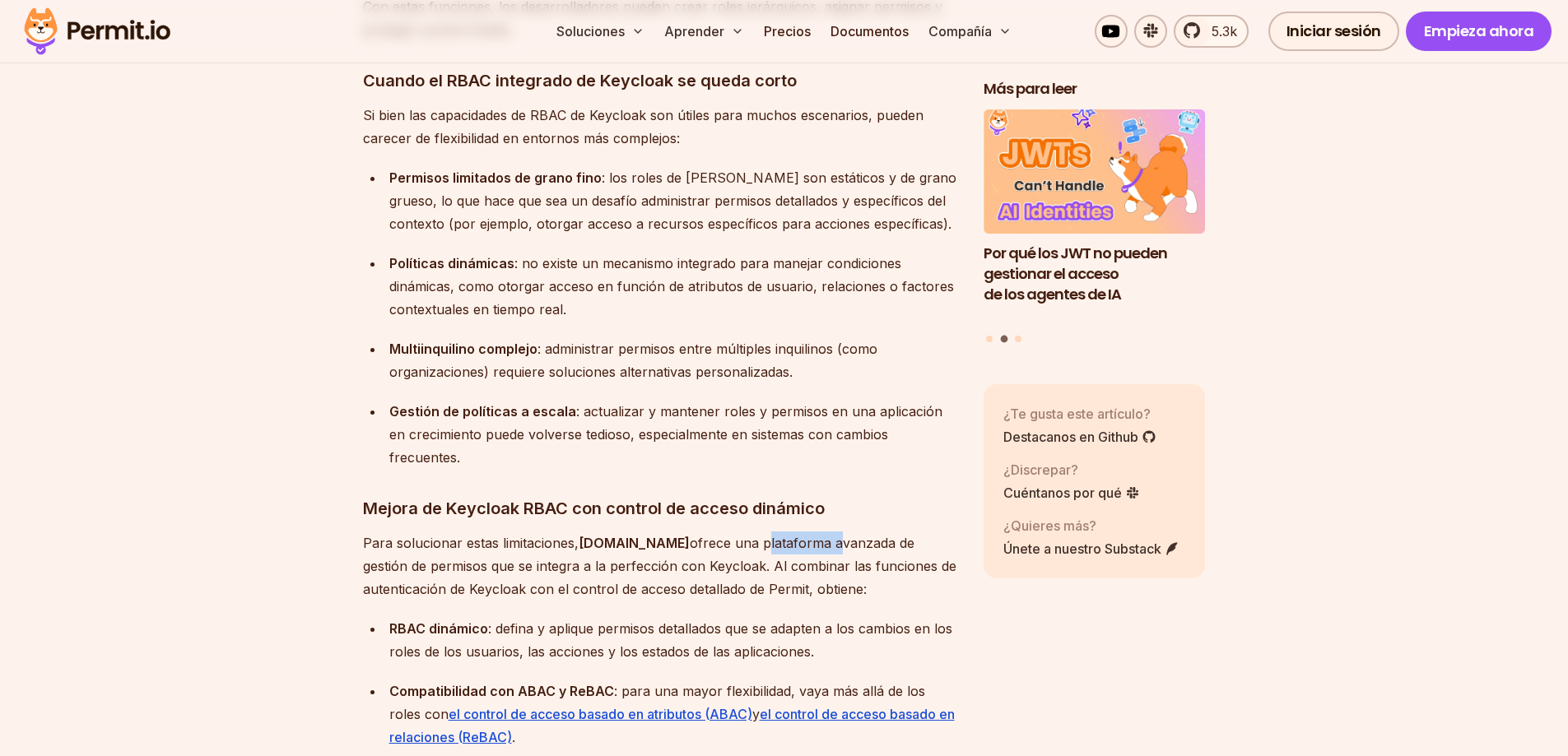
click at [727, 535] on font "ofrece una plataforma avanzada de gestión de permisos que se integra a la perfe…" at bounding box center [659, 565] width 593 height 62
click at [736, 496] on h3 "Mejora de Keycloak RBAC con control de acceso dinámico" at bounding box center [660, 509] width 594 height 26
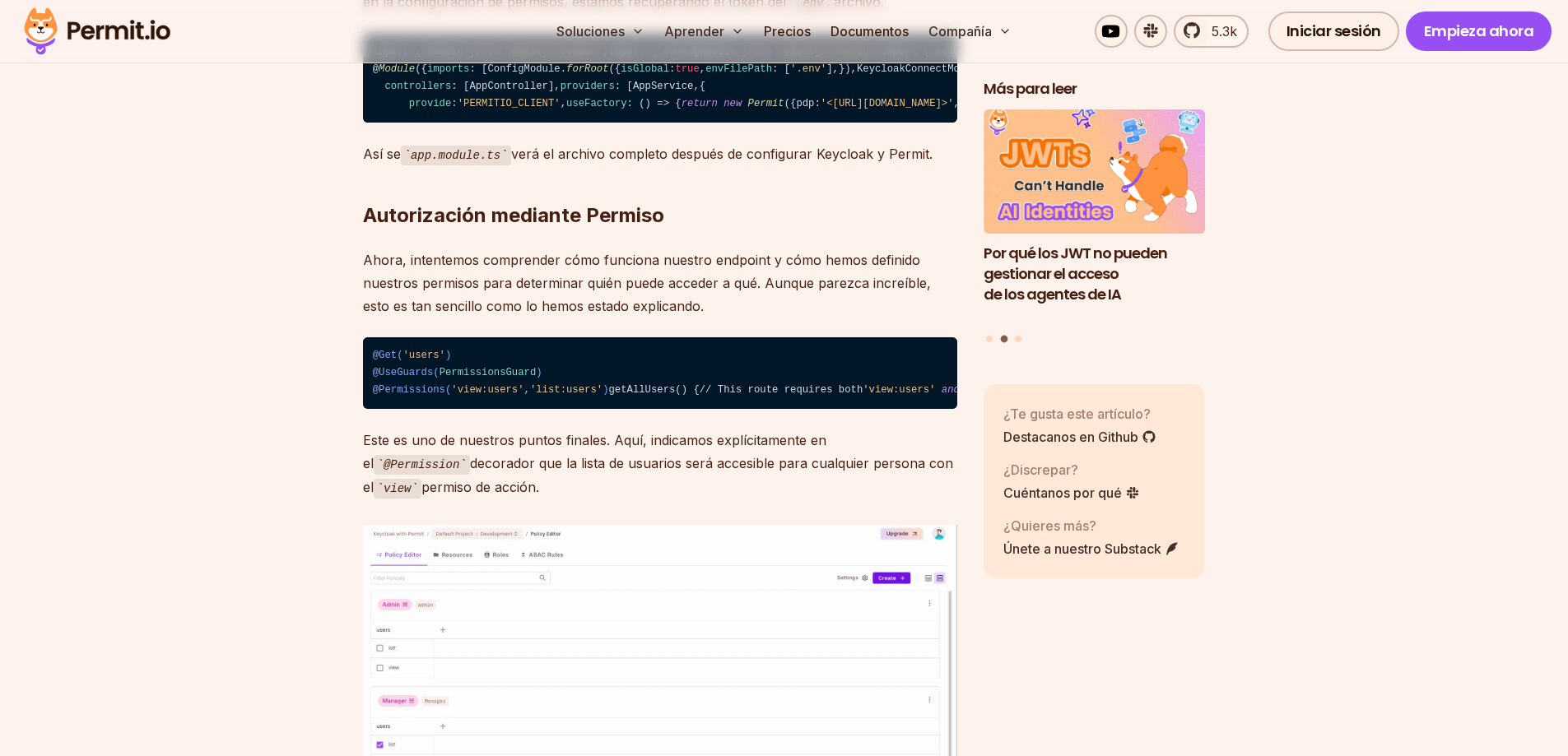
scroll to position [16072, 0]
